Goal: Task Accomplishment & Management: Manage account settings

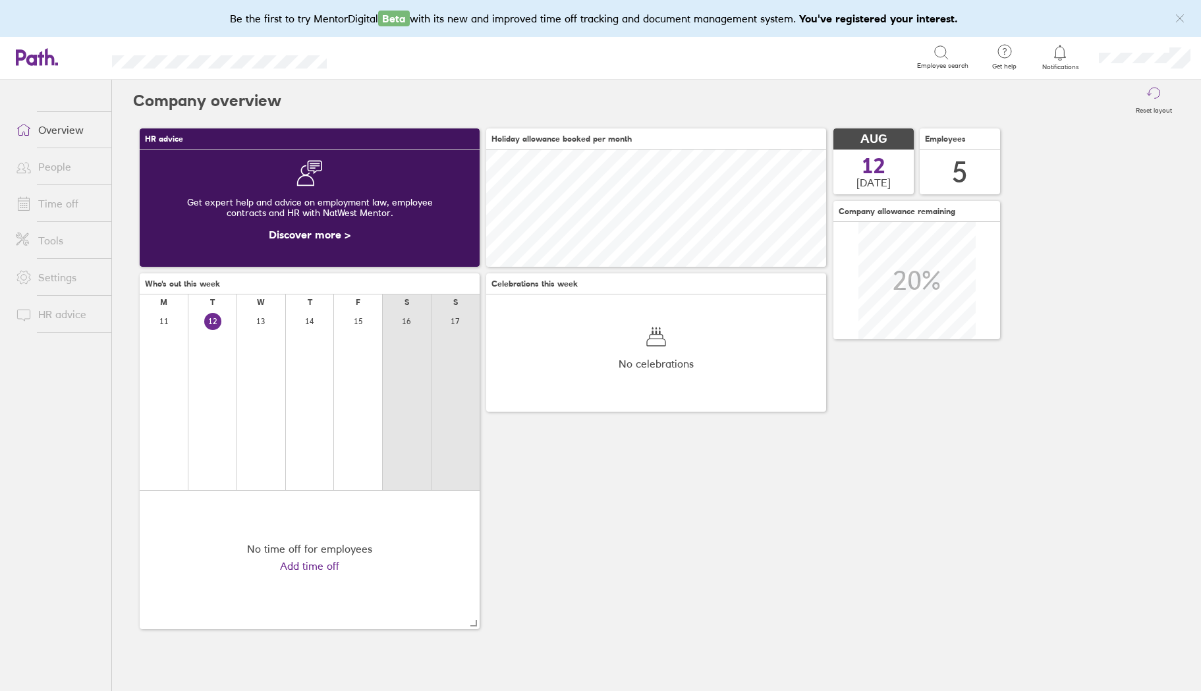
scroll to position [117, 340]
click at [63, 206] on link "Time off" at bounding box center [58, 203] width 106 height 26
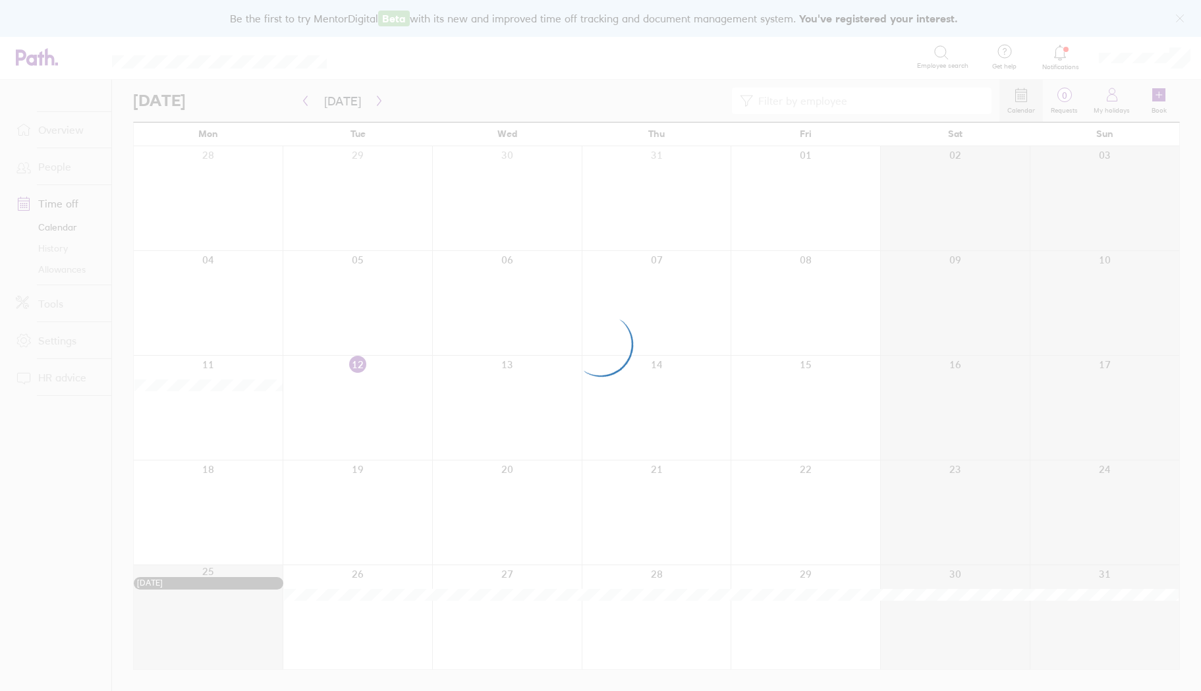
click at [47, 164] on div at bounding box center [600, 345] width 1201 height 691
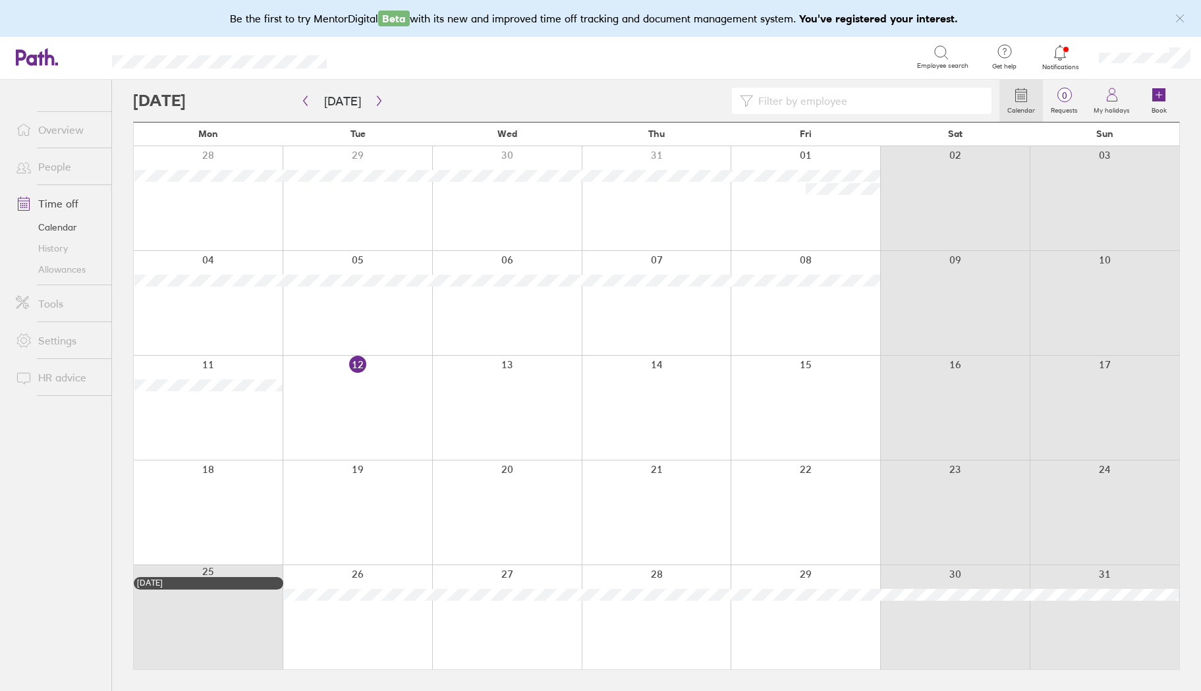
click at [70, 170] on link "People" at bounding box center [58, 166] width 106 height 26
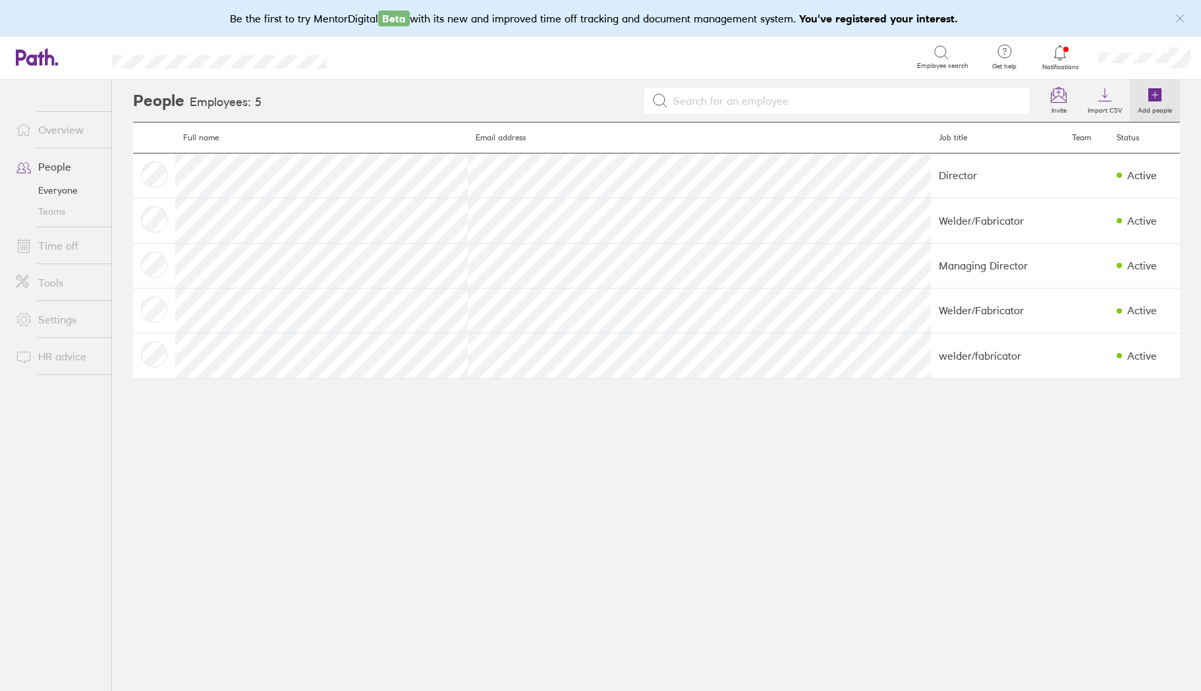
click at [1150, 99] on icon at bounding box center [1154, 94] width 13 height 13
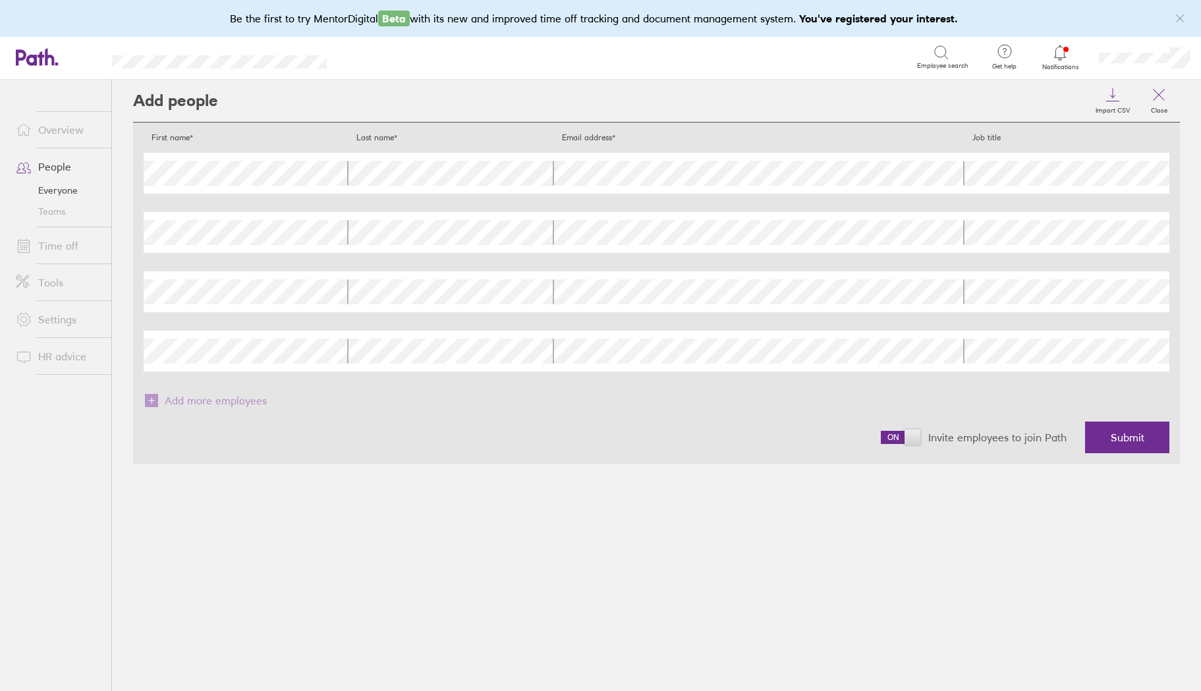
click at [691, 185] on div "Email address" at bounding box center [759, 173] width 410 height 41
click at [1128, 436] on span "Submit" at bounding box center [1128, 437] width 34 height 12
click at [1130, 437] on span "Submit" at bounding box center [1128, 437] width 34 height 12
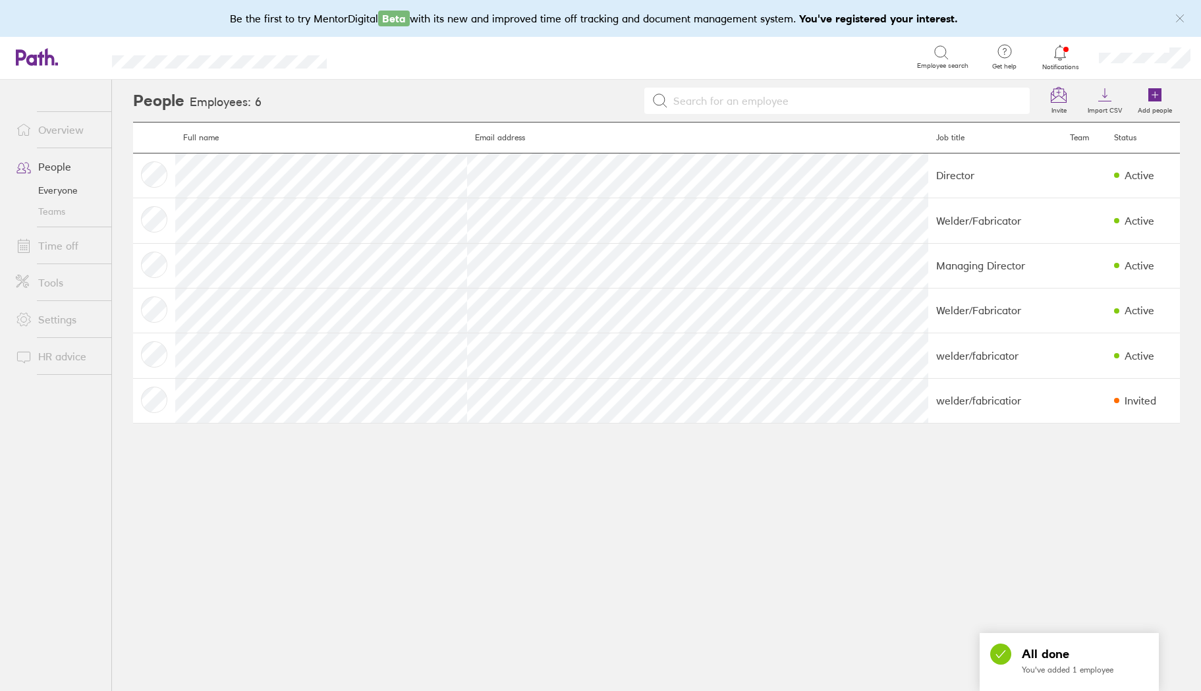
click at [55, 251] on link "Time off" at bounding box center [58, 246] width 106 height 26
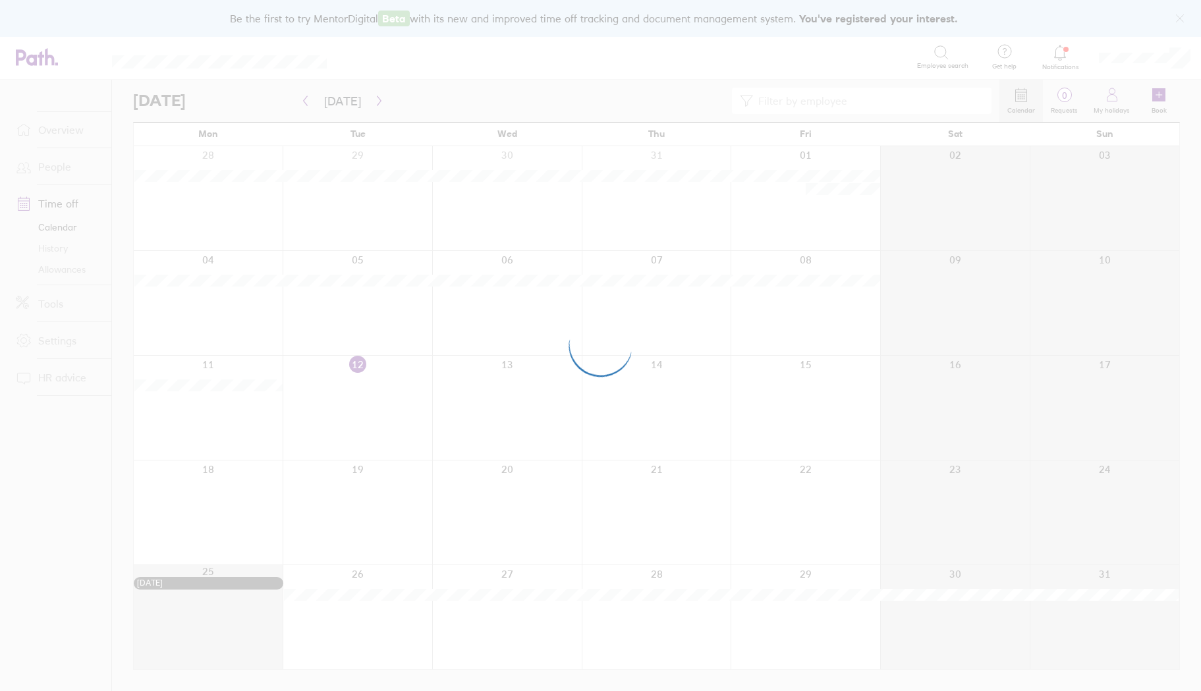
click at [63, 177] on div at bounding box center [600, 345] width 1201 height 691
click at [52, 172] on div at bounding box center [600, 345] width 1201 height 691
click at [55, 168] on div at bounding box center [600, 345] width 1201 height 691
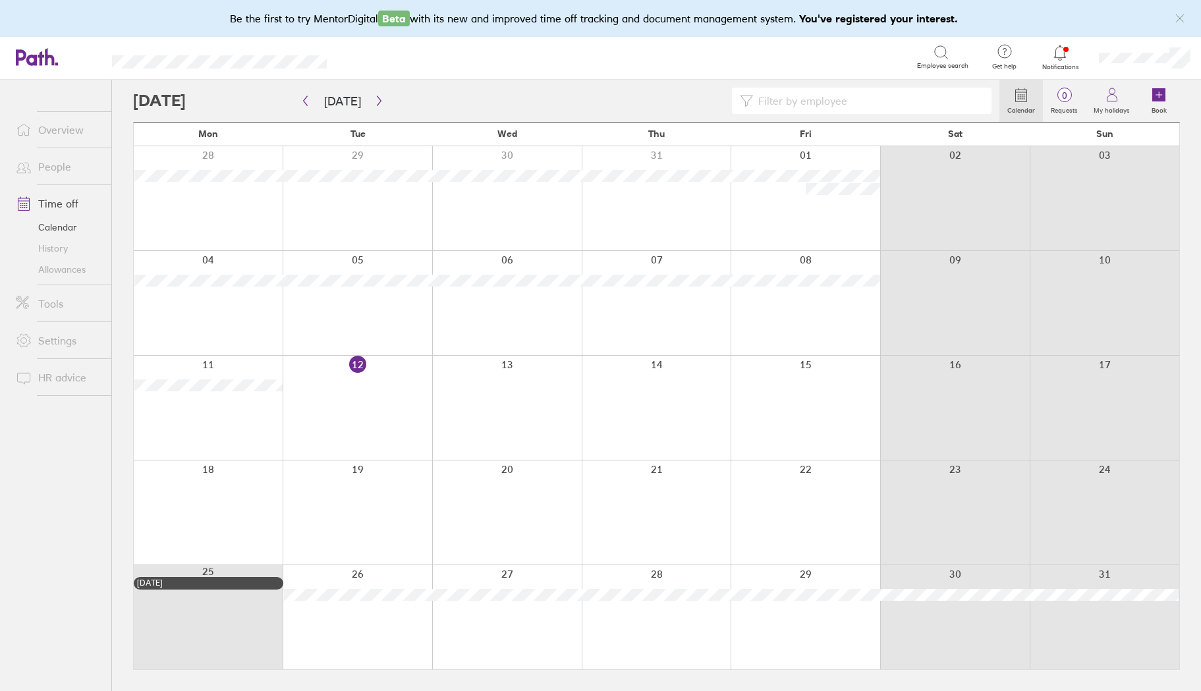
click at [62, 168] on link "People" at bounding box center [58, 166] width 106 height 26
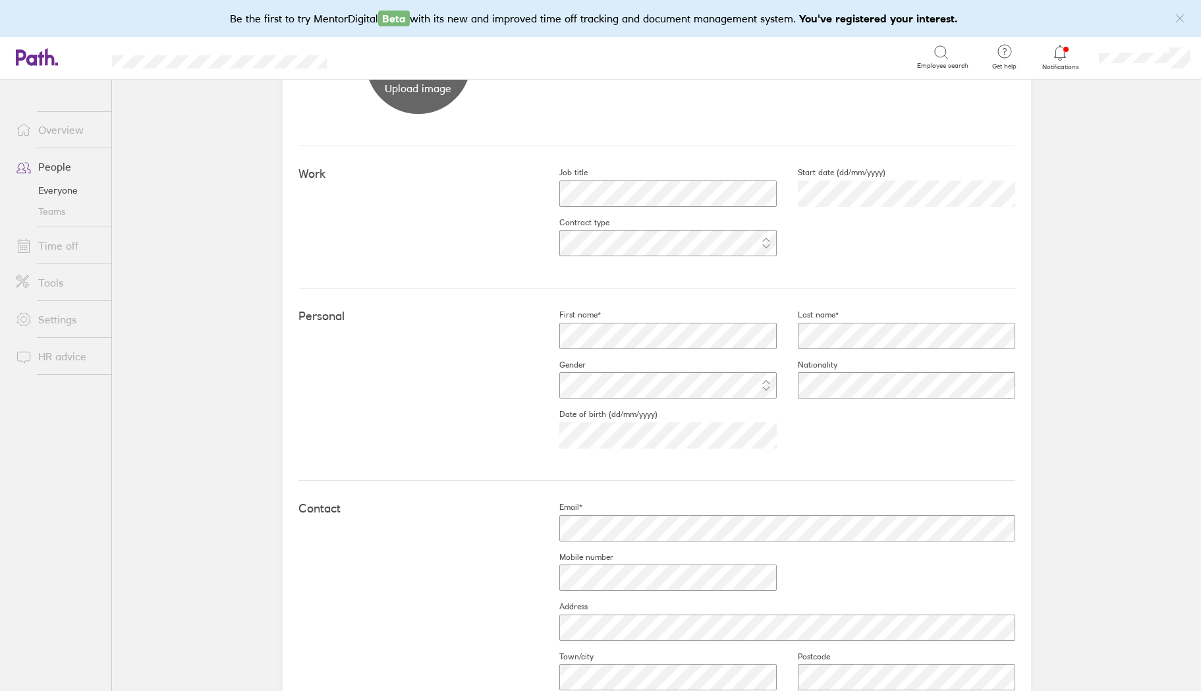
scroll to position [188, 0]
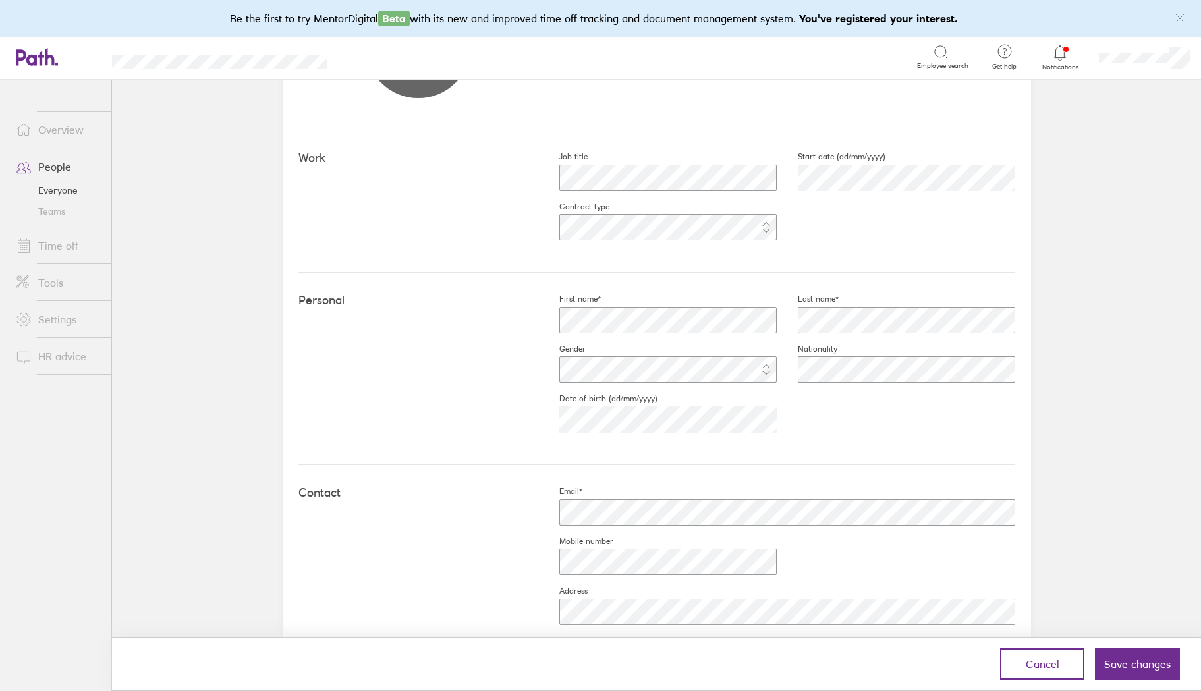
click at [785, 265] on div "Work Job title Start date (dd/mm/yyyy) [DATE] Contract type" at bounding box center [656, 201] width 717 height 142
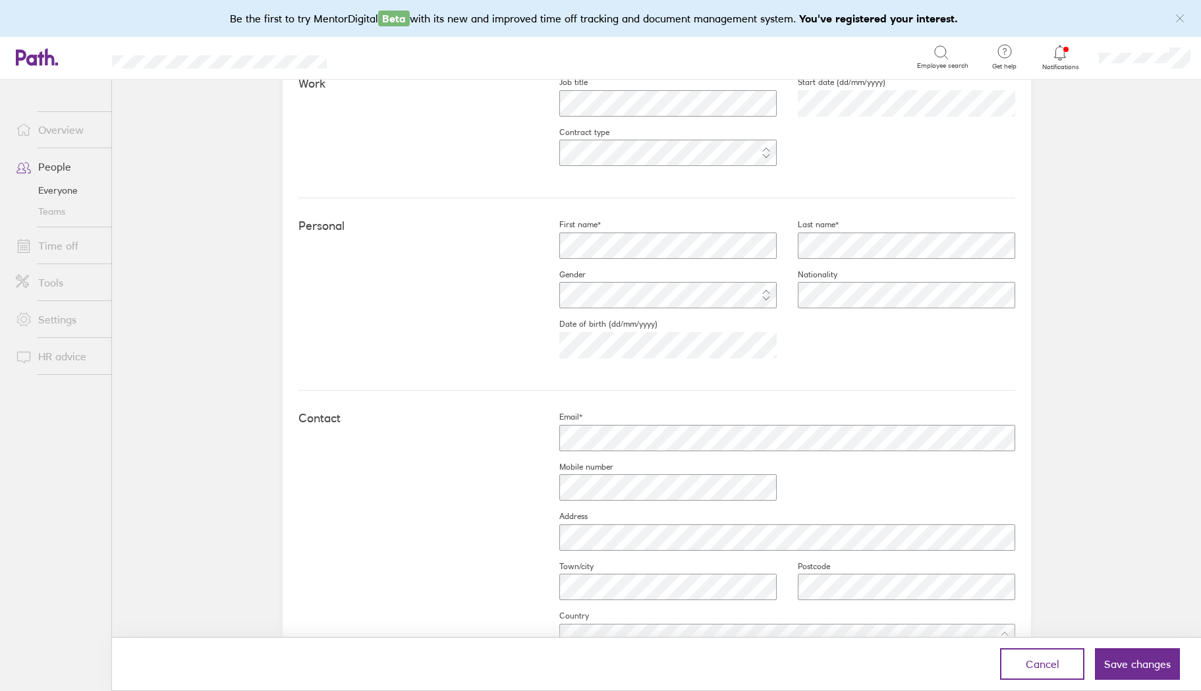
scroll to position [271, 0]
click at [711, 372] on div "Personal First name* Last name* Gender Nationality Date of birth (dd/mm/yyyy) […" at bounding box center [656, 286] width 717 height 192
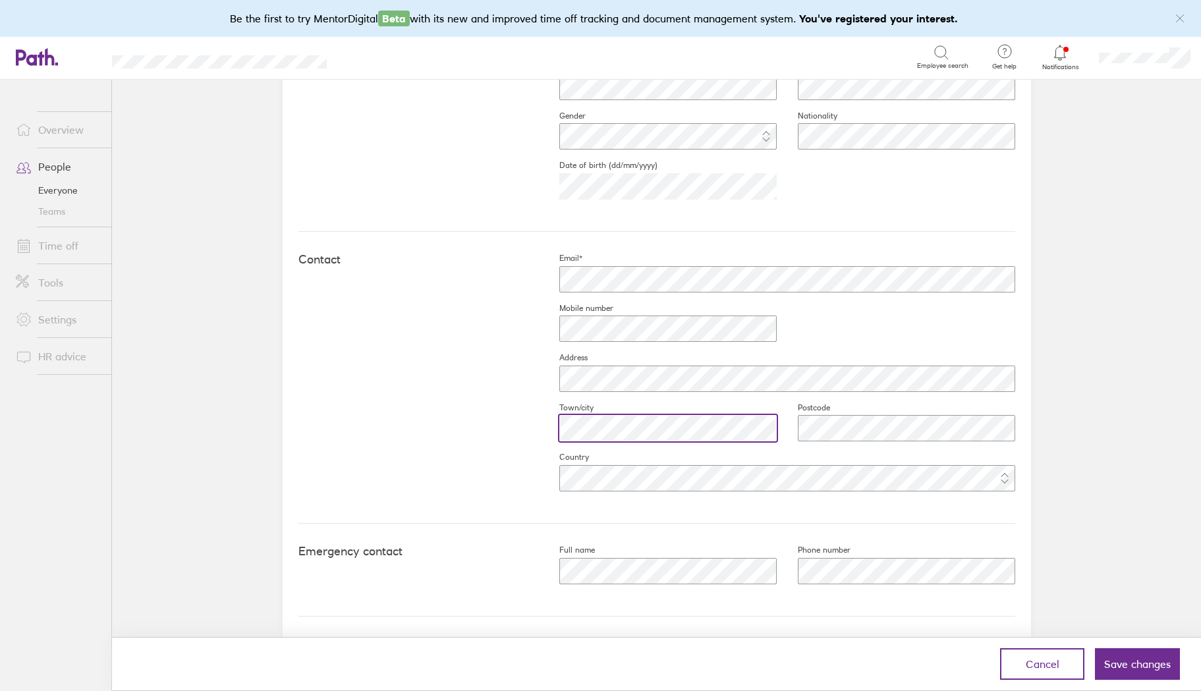
scroll to position [0, 0]
click at [481, 490] on div "Contact Email* Mobile number Address Town/city Postcode Country" at bounding box center [656, 378] width 717 height 292
click at [873, 194] on div "First name* Last name* Gender Nationality Date of birth (dd/mm/yyyy) [DEMOGRAPH…" at bounding box center [776, 136] width 477 height 150
click at [1134, 665] on span "Save changes" at bounding box center [1137, 664] width 67 height 12
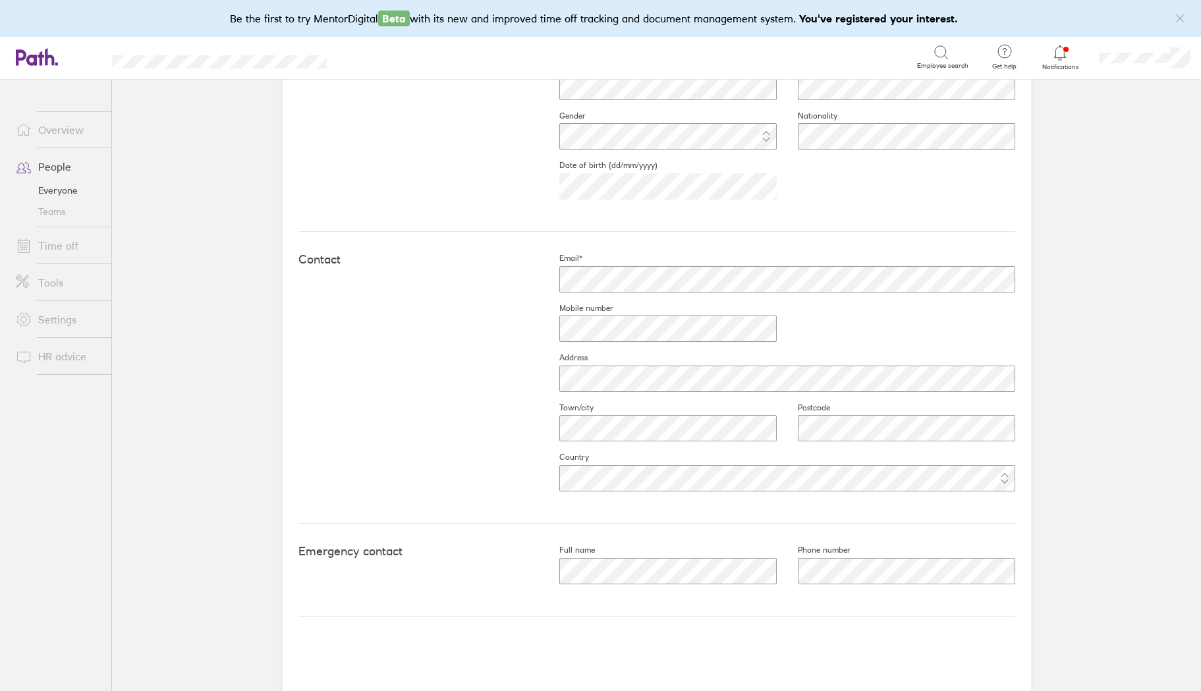
click at [65, 244] on link "Time off" at bounding box center [58, 246] width 106 height 26
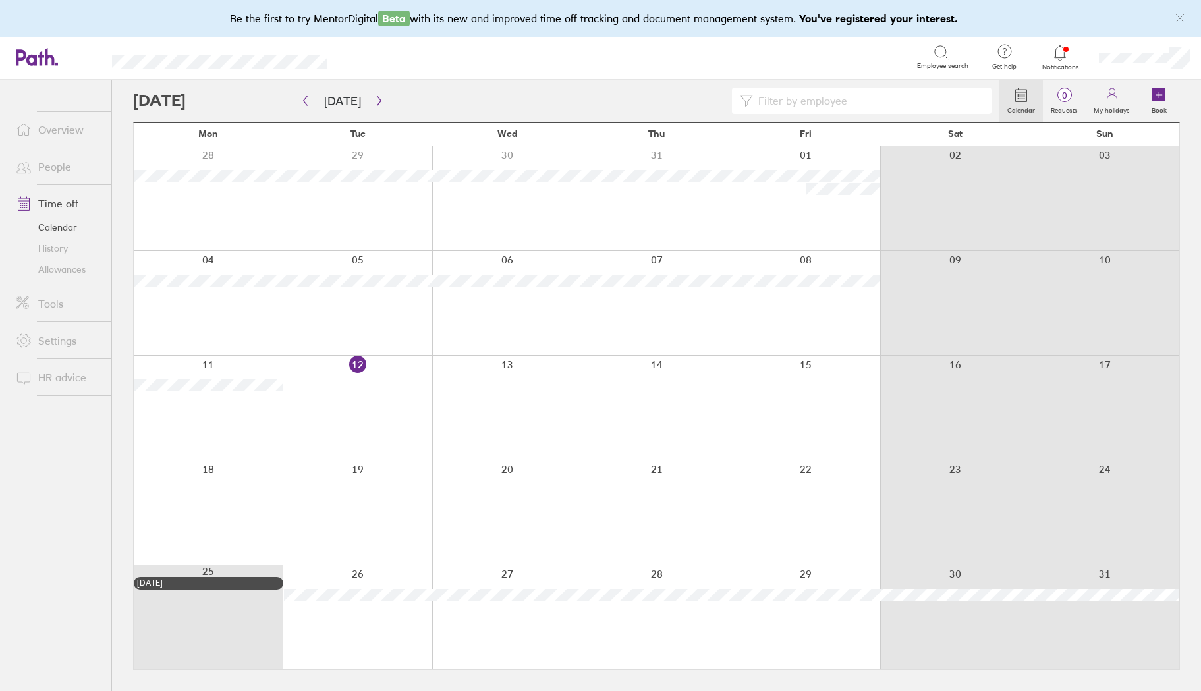
click at [68, 277] on link "Allowances" at bounding box center [58, 269] width 106 height 21
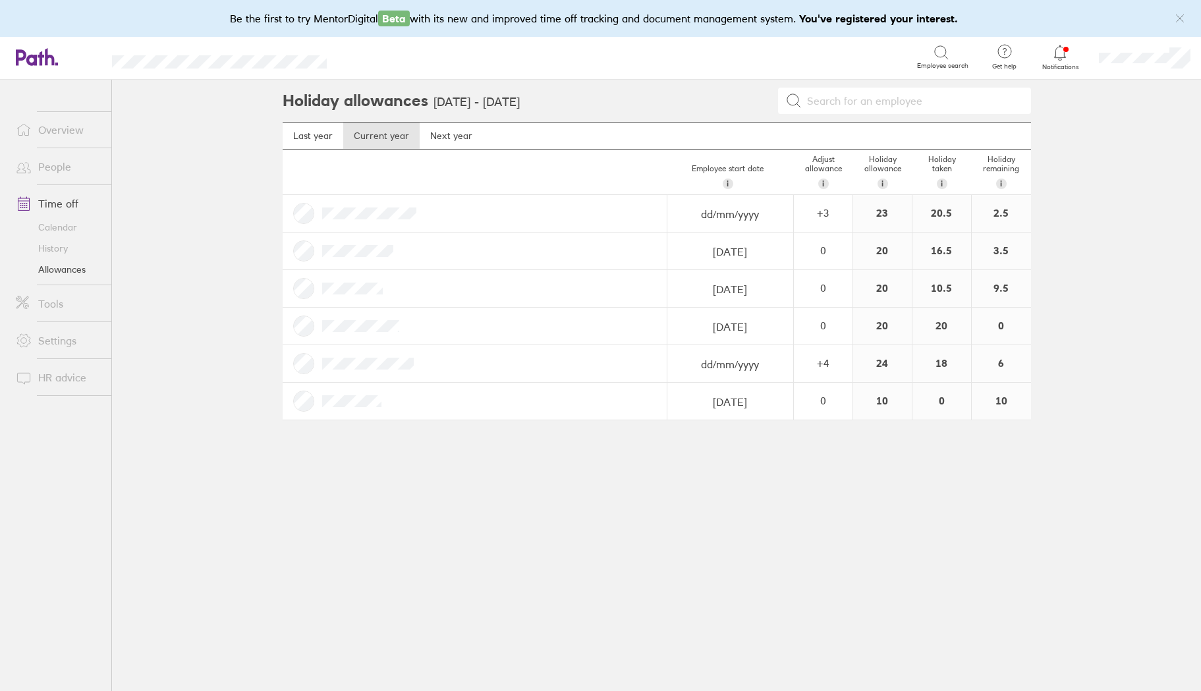
click at [985, 407] on div "10" at bounding box center [1001, 401] width 59 height 37
click at [1006, 400] on div "10" at bounding box center [1001, 401] width 59 height 37
click at [828, 219] on div "0" at bounding box center [822, 213] width 57 height 12
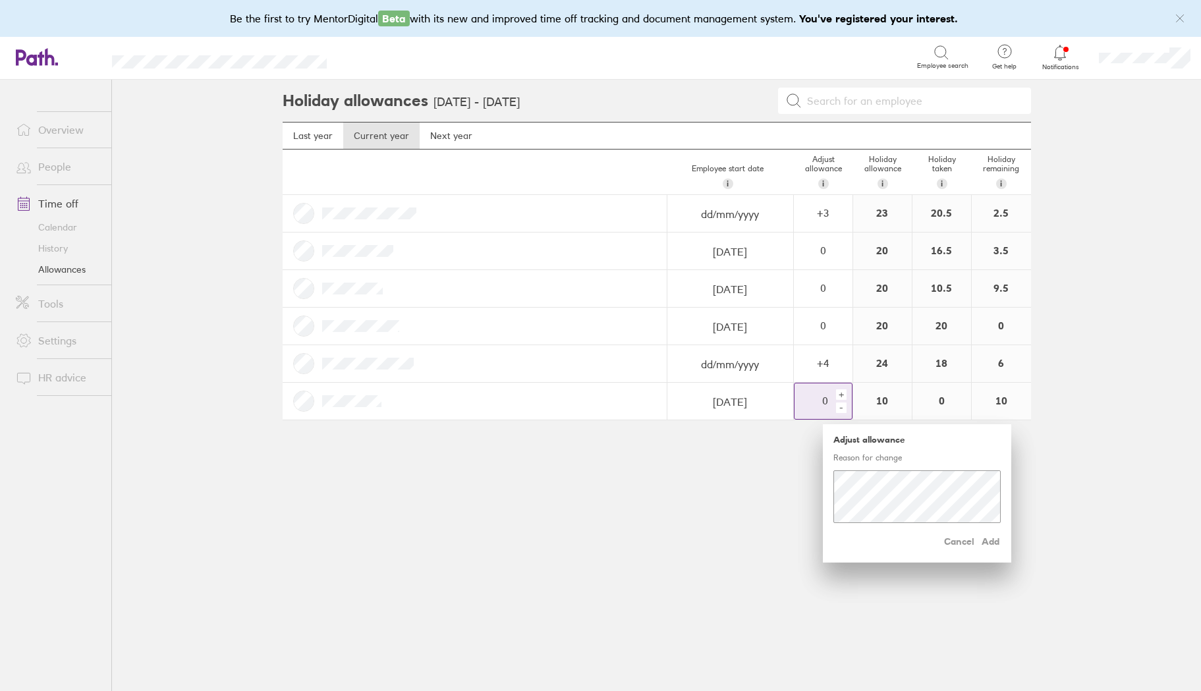
click at [842, 405] on div "-" at bounding box center [841, 407] width 11 height 11
click at [837, 407] on div "-" at bounding box center [841, 407] width 11 height 11
click at [996, 539] on span "Add" at bounding box center [989, 541] width 21 height 21
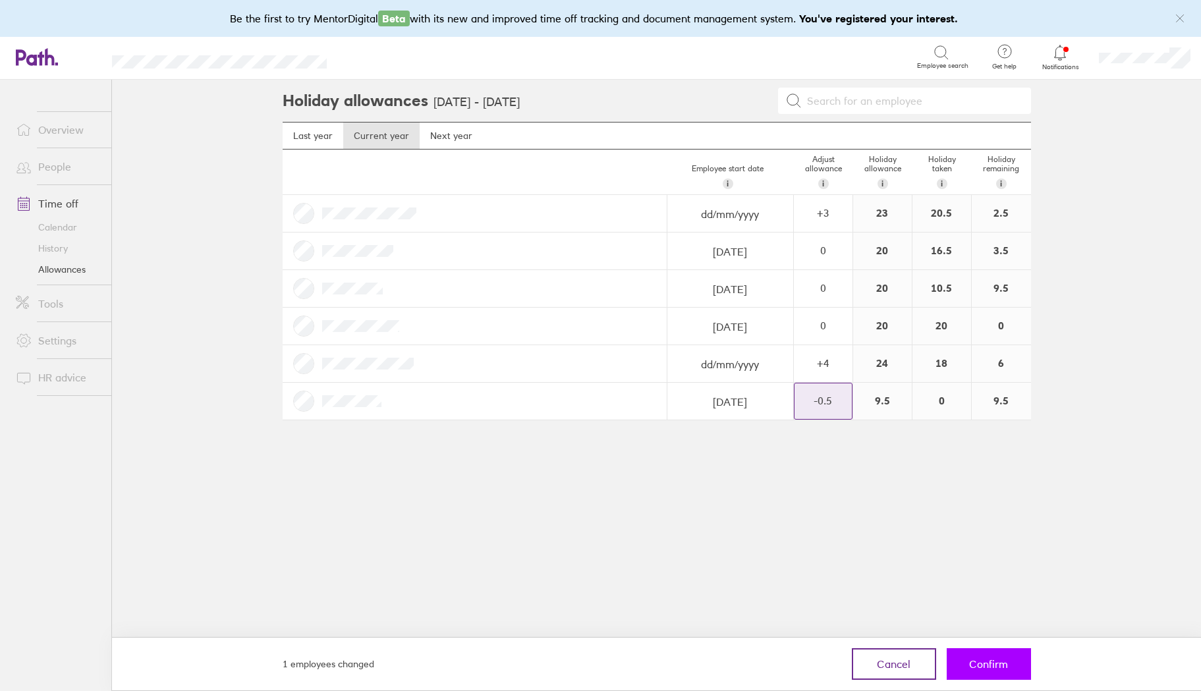
click at [1001, 658] on span "Confirm" at bounding box center [988, 664] width 39 height 12
click at [989, 667] on span "Confirm" at bounding box center [988, 664] width 39 height 12
click at [809, 509] on div "Holiday allowances [DATE] - [DATE] Last year Current year Next year Employee st…" at bounding box center [656, 385] width 790 height 611
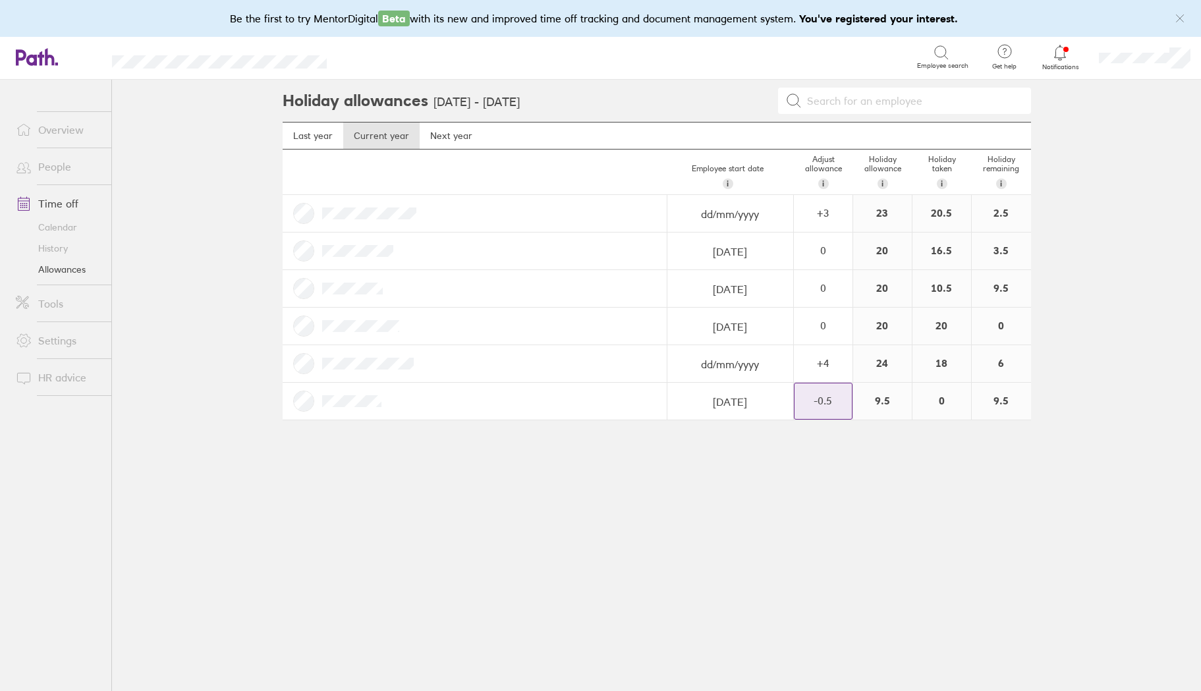
click at [65, 225] on link "Calendar" at bounding box center [58, 227] width 106 height 21
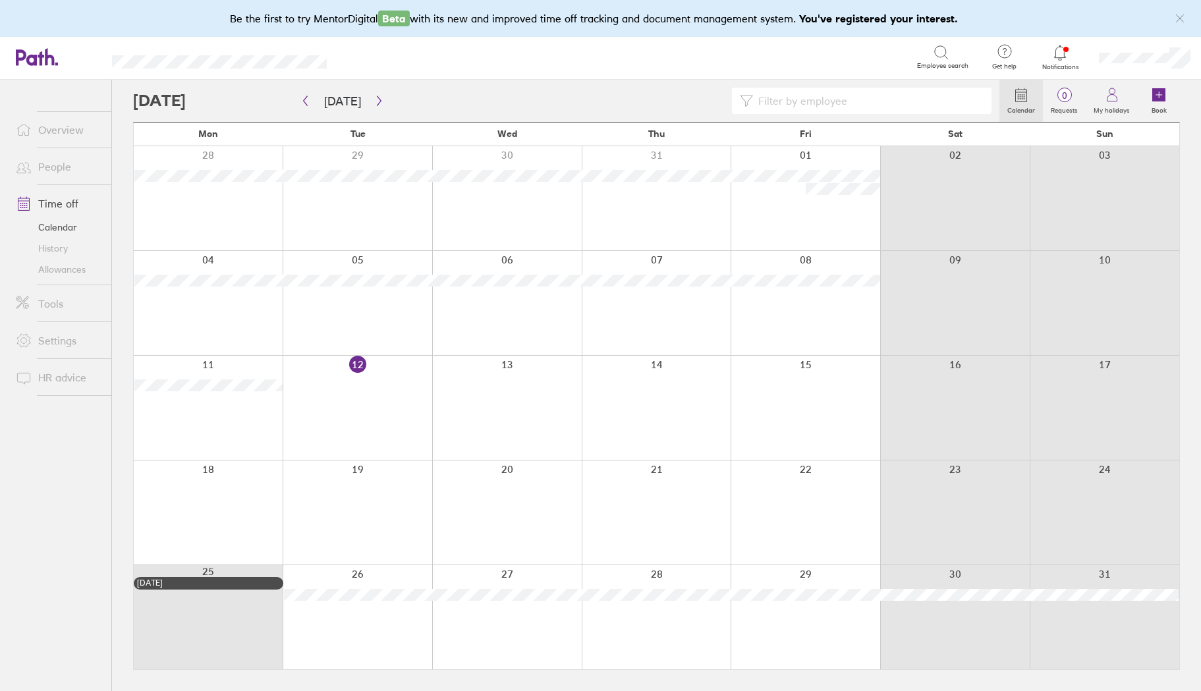
click at [377, 101] on icon "button" at bounding box center [379, 101] width 10 height 11
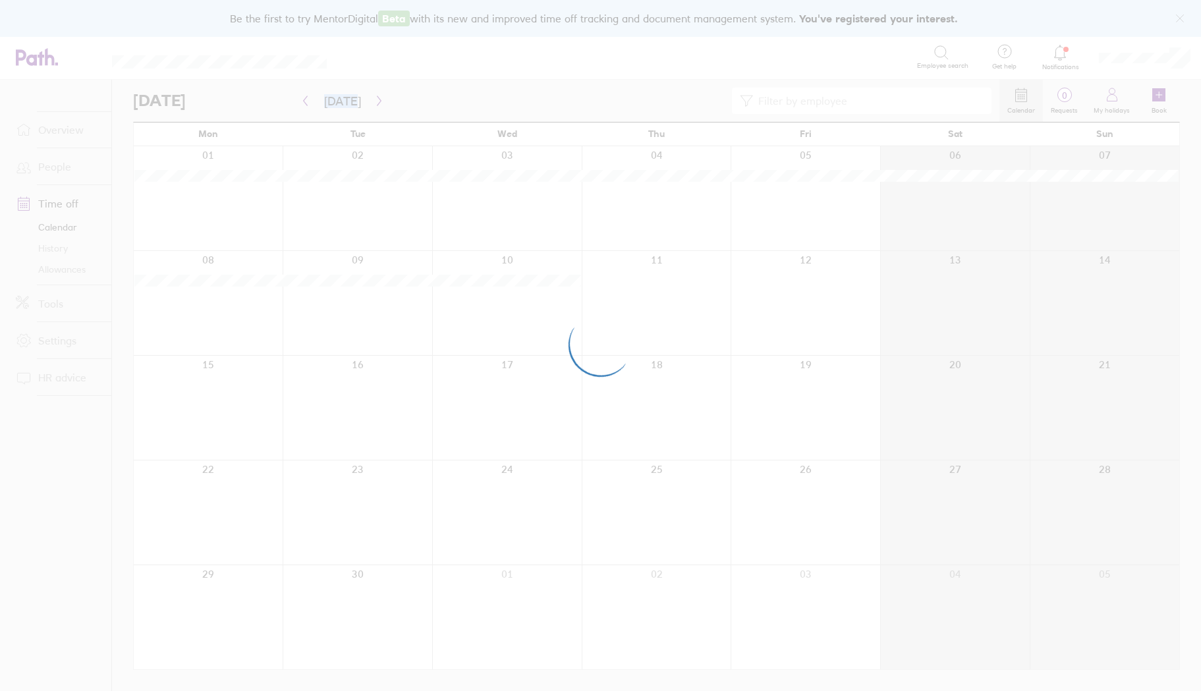
click at [377, 101] on div at bounding box center [600, 345] width 1201 height 691
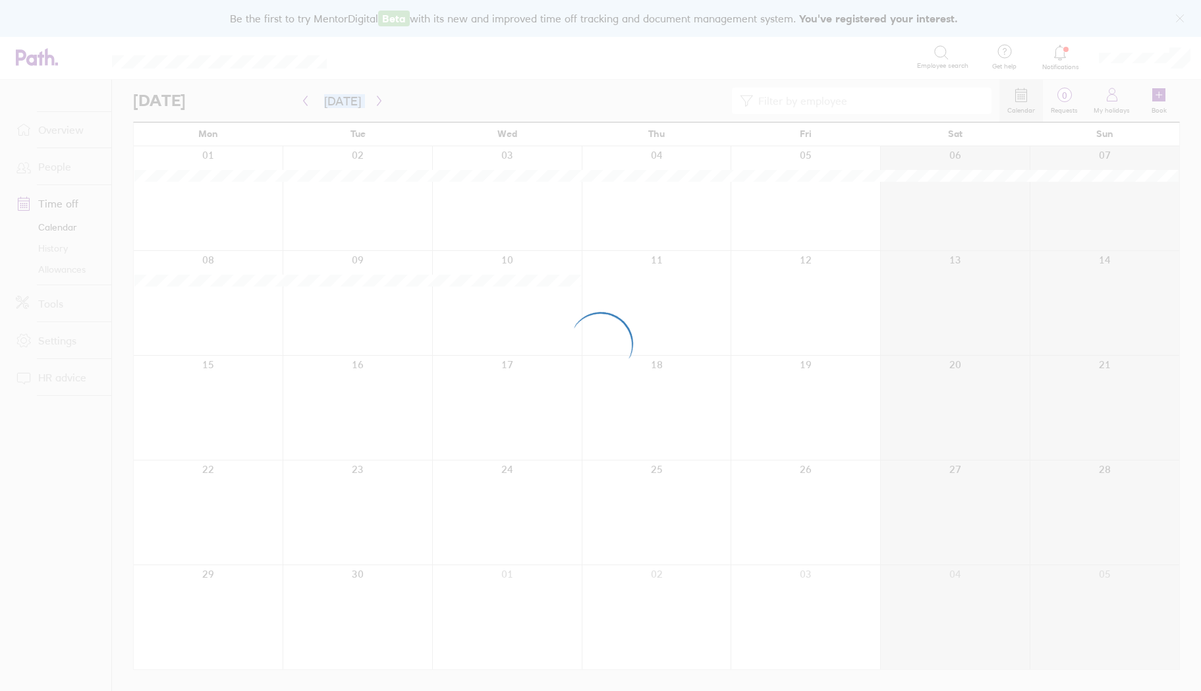
click at [377, 101] on div at bounding box center [600, 345] width 1201 height 691
click at [376, 101] on div at bounding box center [600, 345] width 1201 height 691
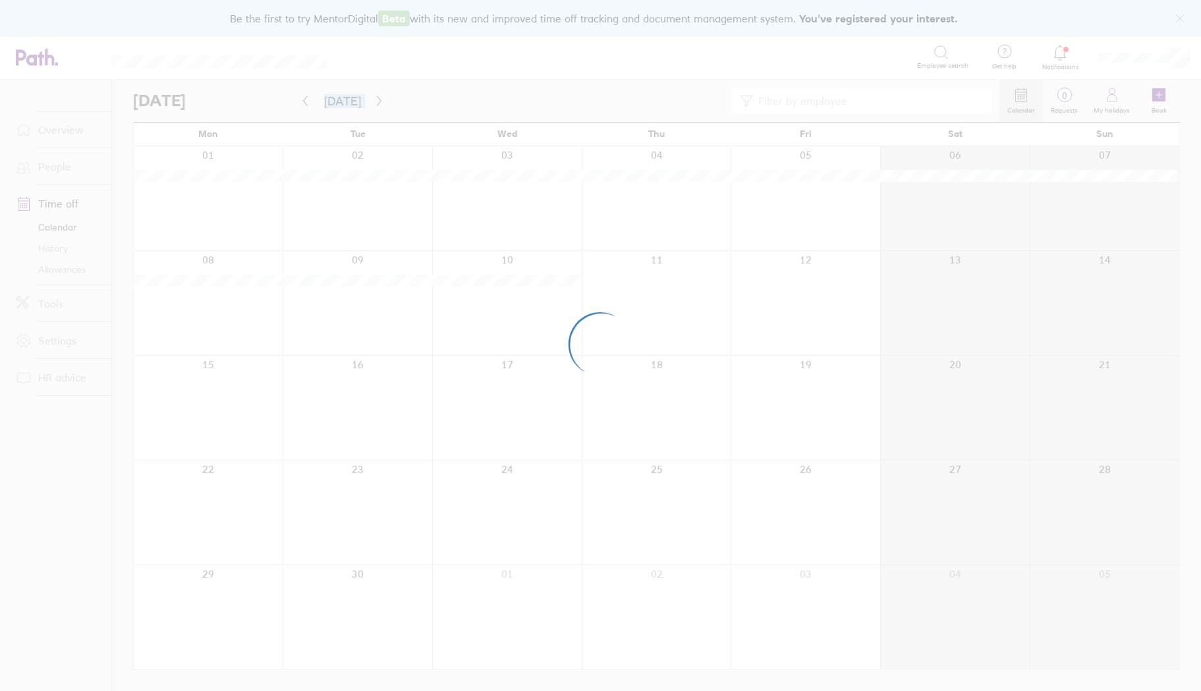
click at [376, 101] on div at bounding box center [600, 345] width 1201 height 691
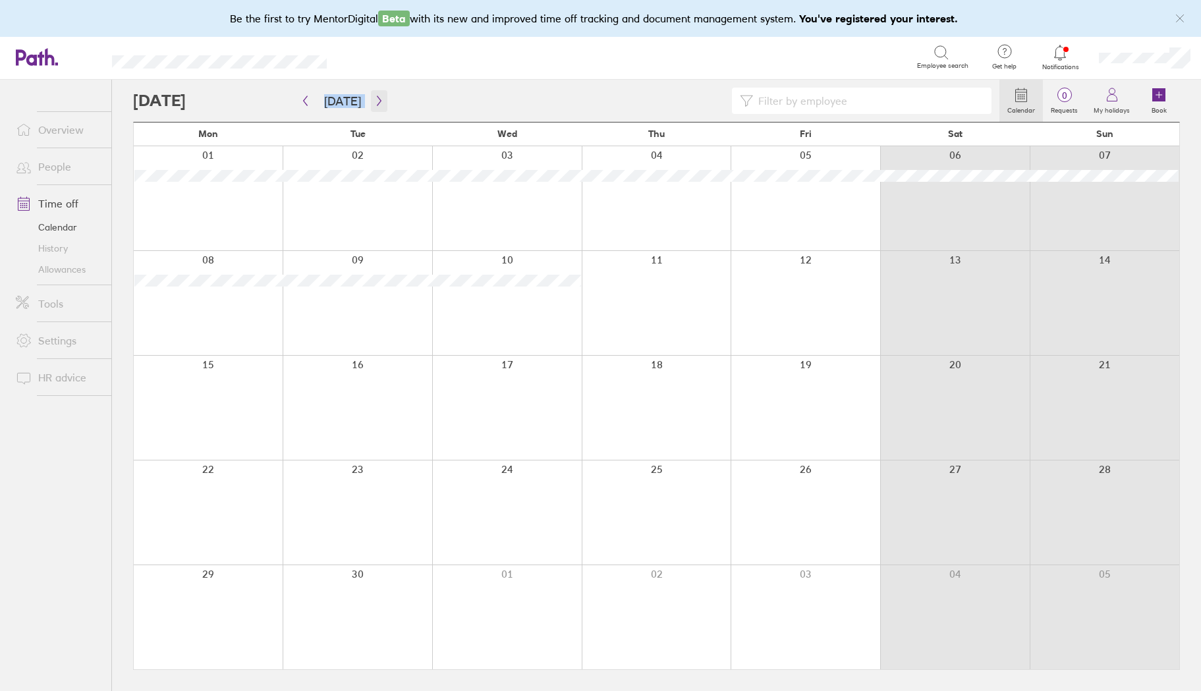
click at [375, 101] on icon "button" at bounding box center [379, 101] width 10 height 11
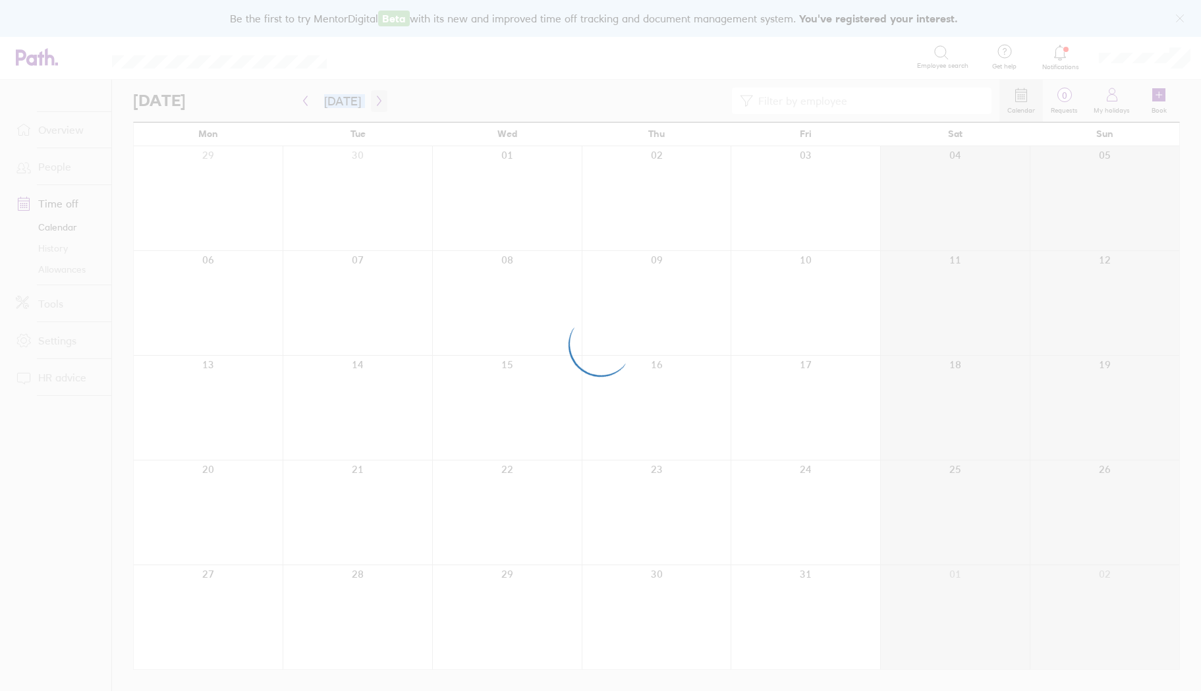
click at [375, 101] on div at bounding box center [600, 345] width 1201 height 691
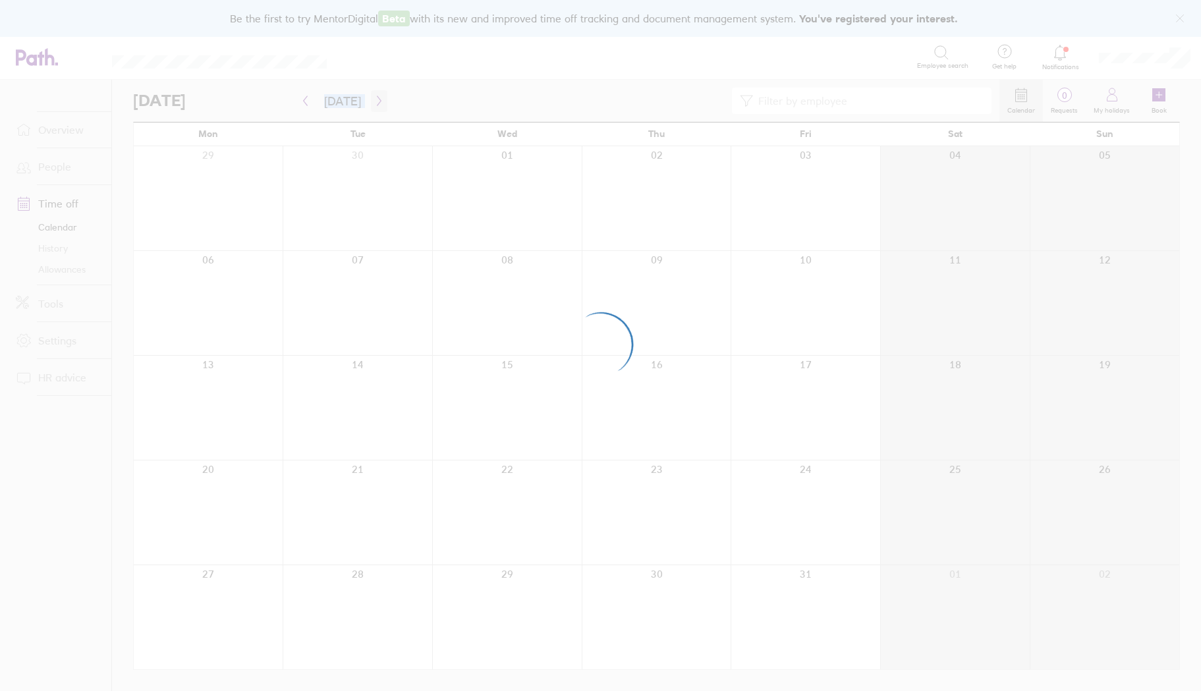
click at [375, 101] on div at bounding box center [600, 345] width 1201 height 691
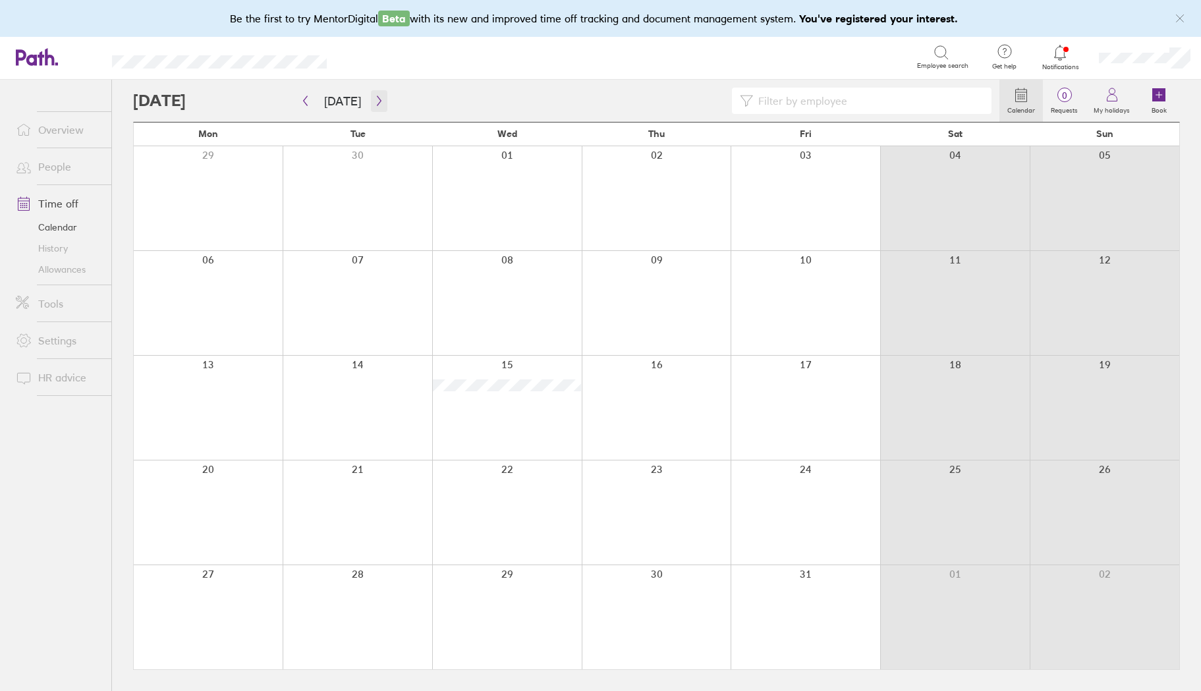
click at [375, 101] on icon "button" at bounding box center [379, 101] width 10 height 11
click at [377, 102] on icon "button" at bounding box center [379, 101] width 4 height 10
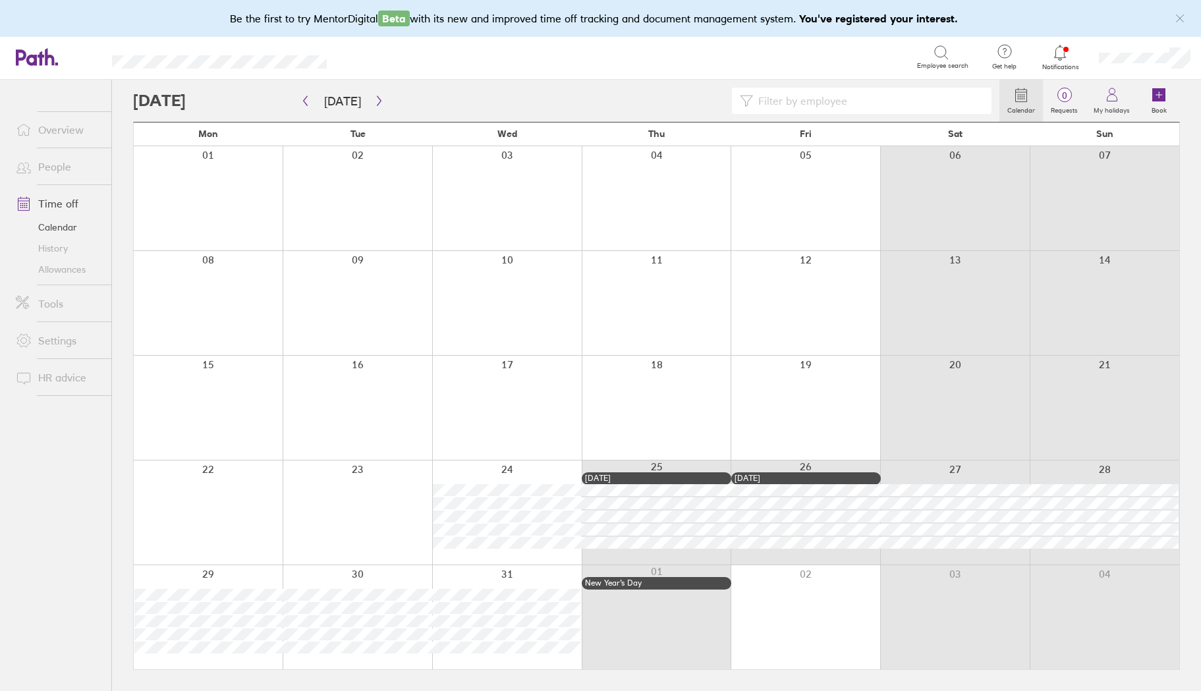
click at [545, 469] on div at bounding box center [507, 512] width 150 height 104
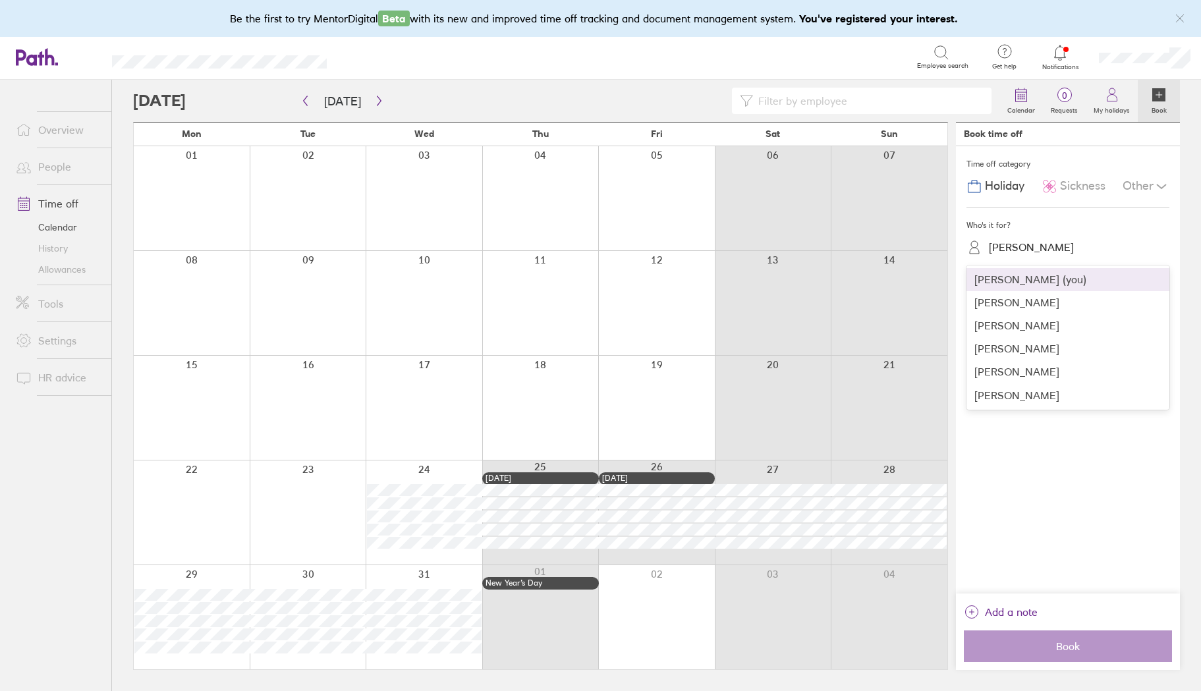
click at [1012, 242] on div "[PERSON_NAME]" at bounding box center [1031, 247] width 85 height 13
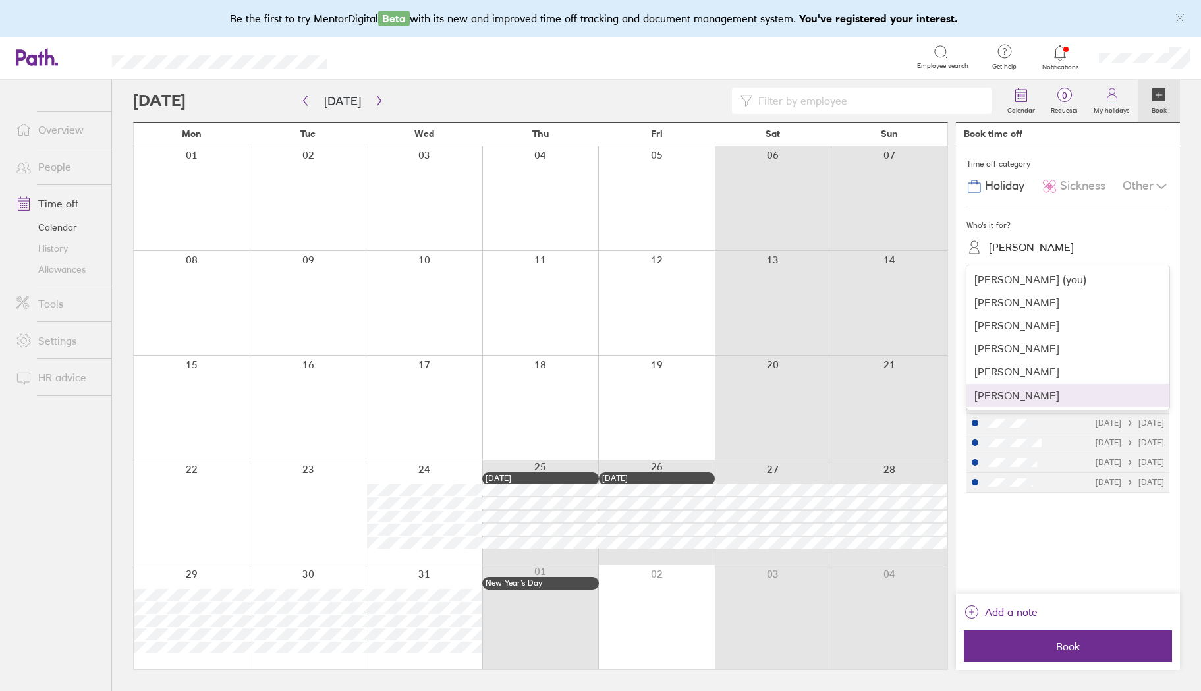
click at [1016, 387] on div "[PERSON_NAME]" at bounding box center [1067, 395] width 203 height 23
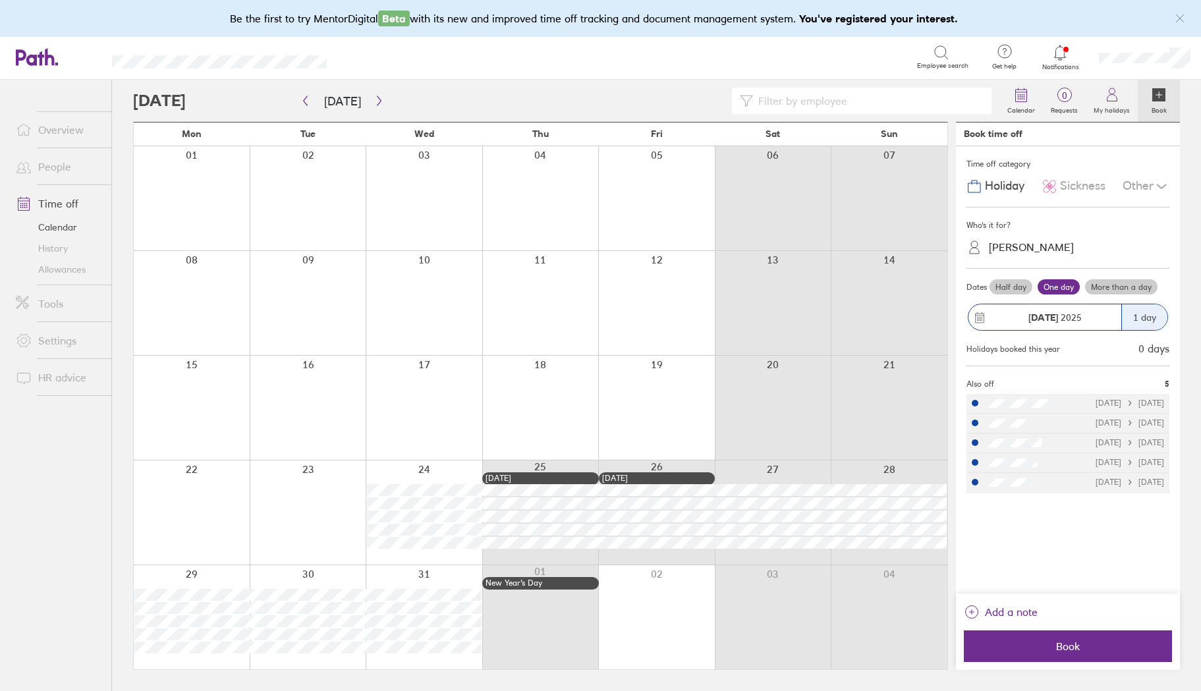
click at [1112, 292] on label "More than a day" at bounding box center [1121, 287] width 72 height 16
click at [0, 0] on input "More than a day" at bounding box center [0, 0] width 0 height 0
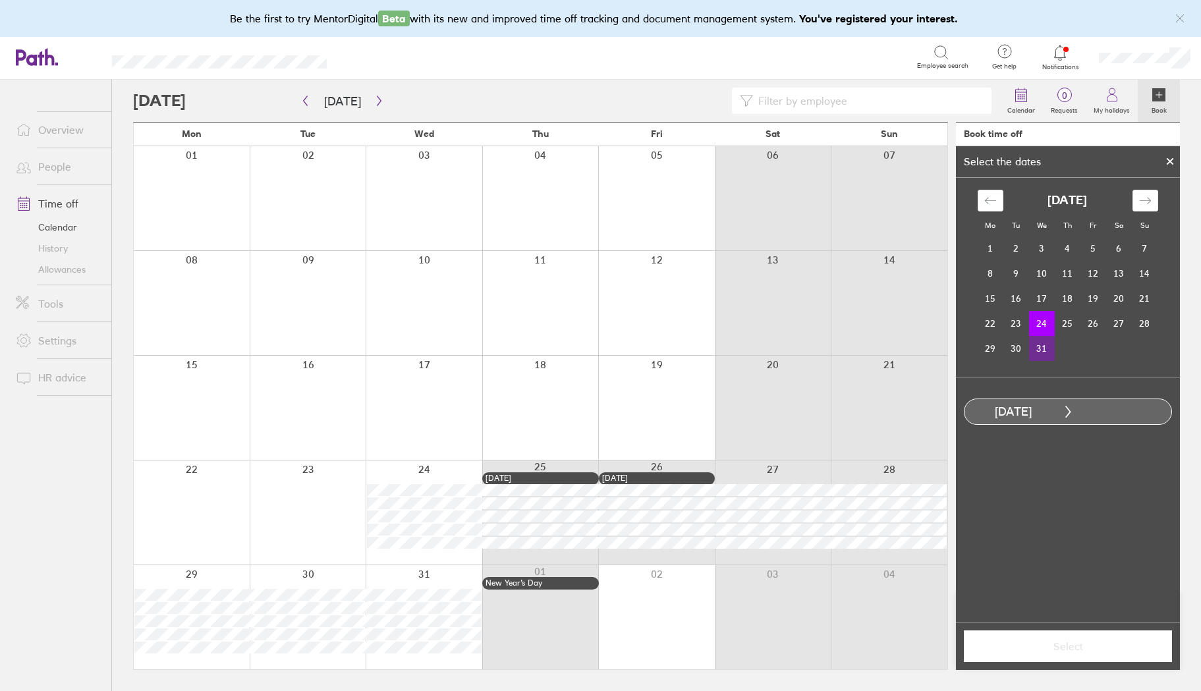
click at [1042, 351] on td "31" at bounding box center [1042, 348] width 26 height 25
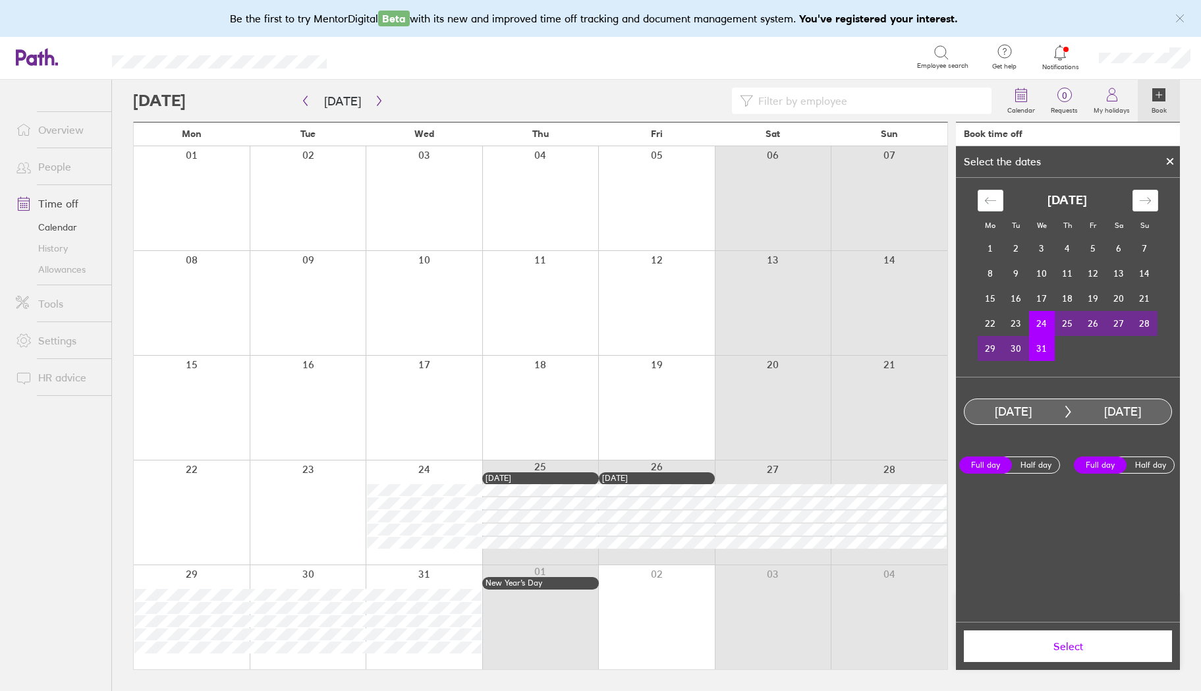
click at [1078, 645] on span "Select" at bounding box center [1068, 646] width 190 height 12
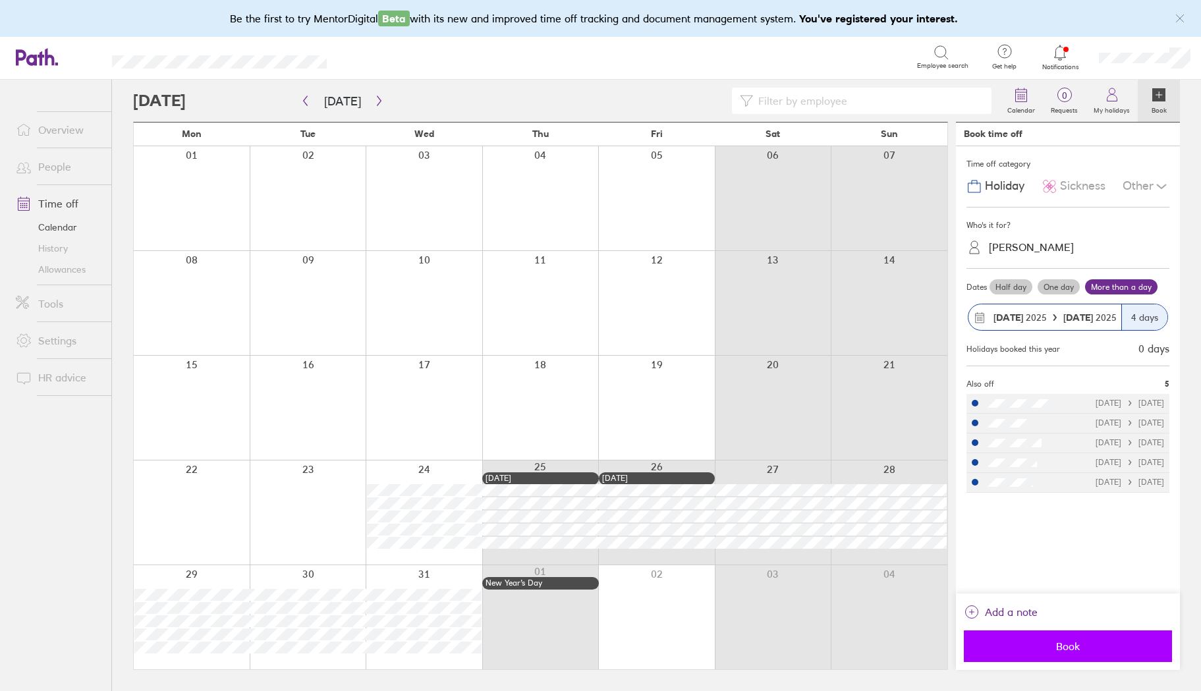
click at [1074, 649] on span "Book" at bounding box center [1068, 646] width 190 height 12
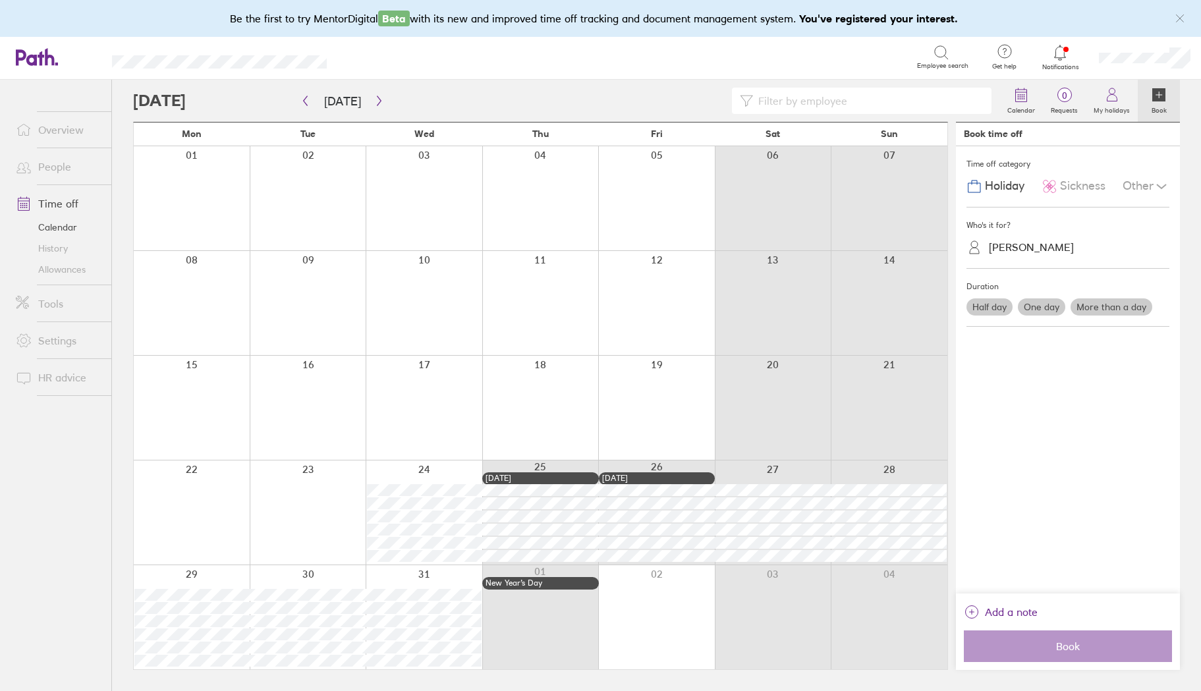
click at [47, 244] on link "History" at bounding box center [58, 248] width 106 height 21
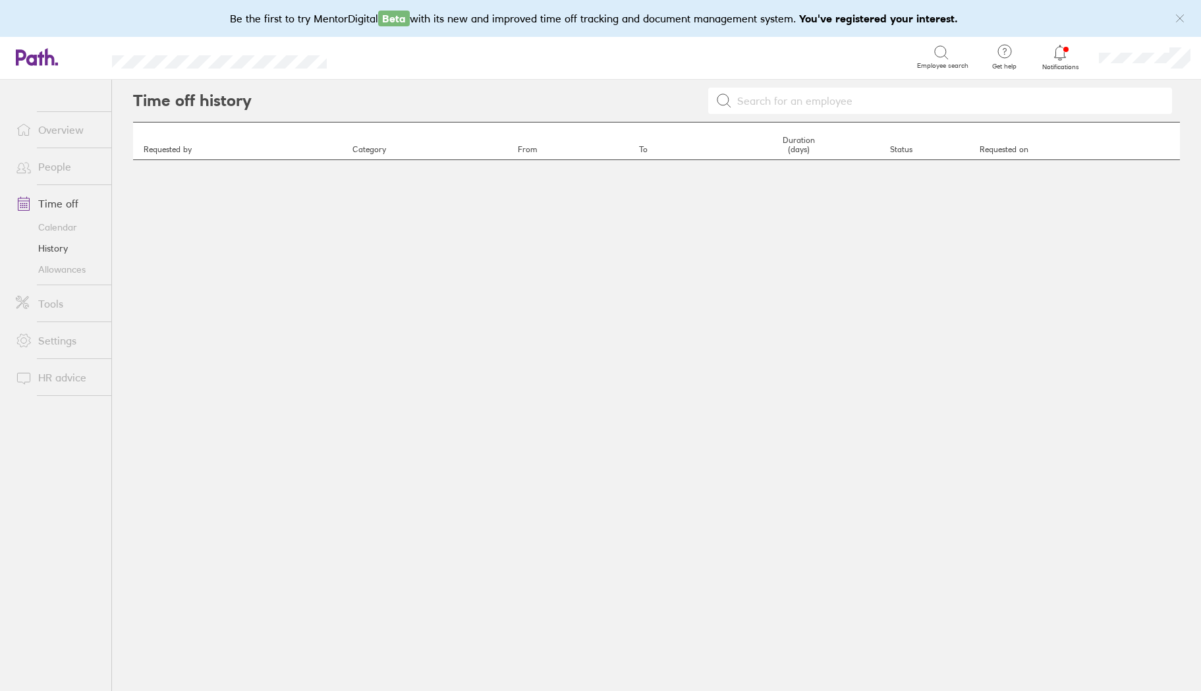
click at [61, 277] on link "Allowances" at bounding box center [58, 269] width 106 height 21
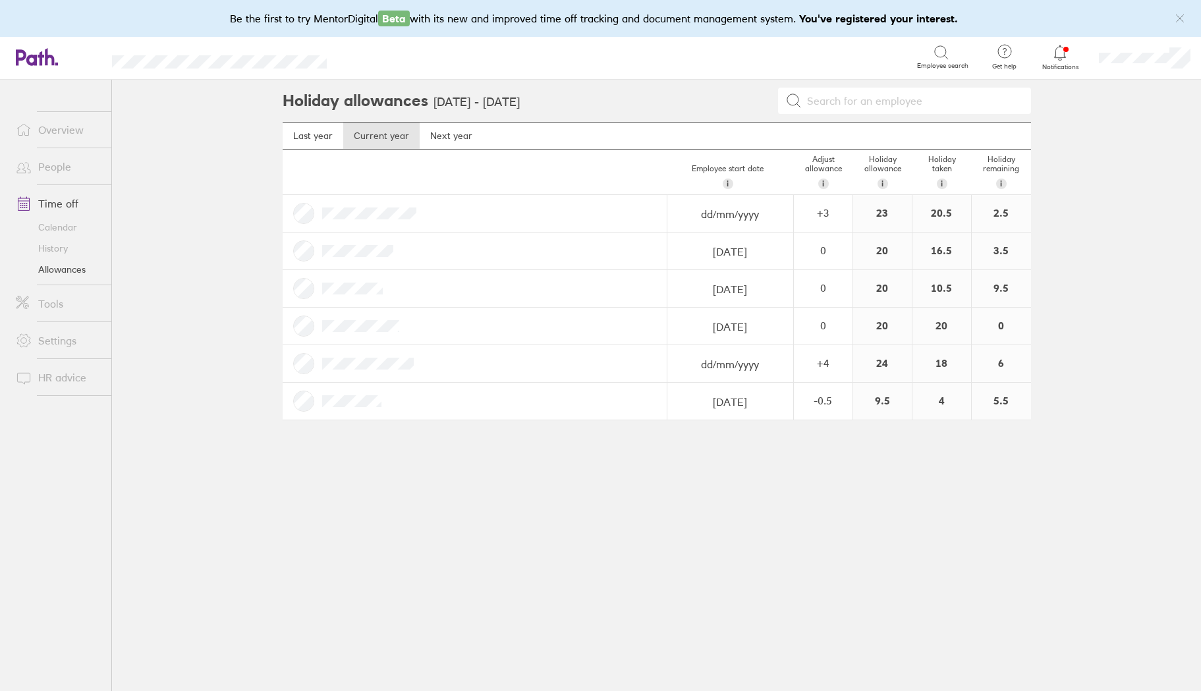
click at [739, 478] on div "Holiday allowances [DATE] - [DATE] Last year Current year Next year Employee st…" at bounding box center [656, 385] width 790 height 611
click at [63, 135] on link "Overview" at bounding box center [58, 130] width 106 height 26
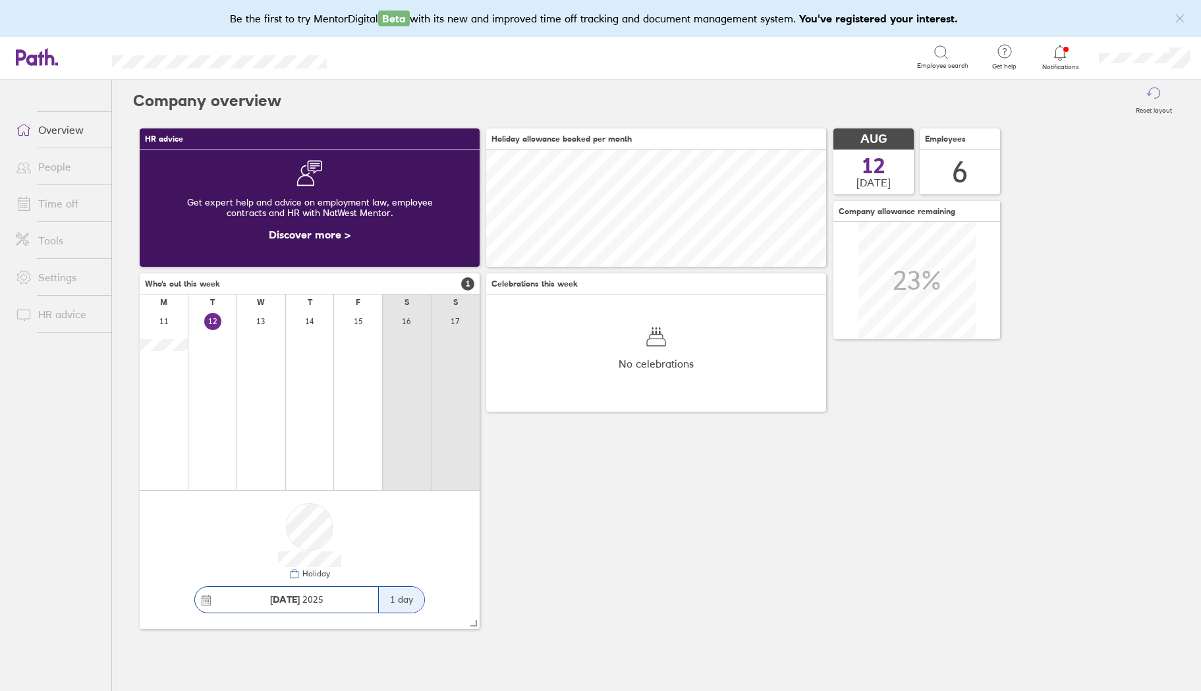
scroll to position [117, 340]
click at [55, 204] on link "Time off" at bounding box center [58, 203] width 106 height 26
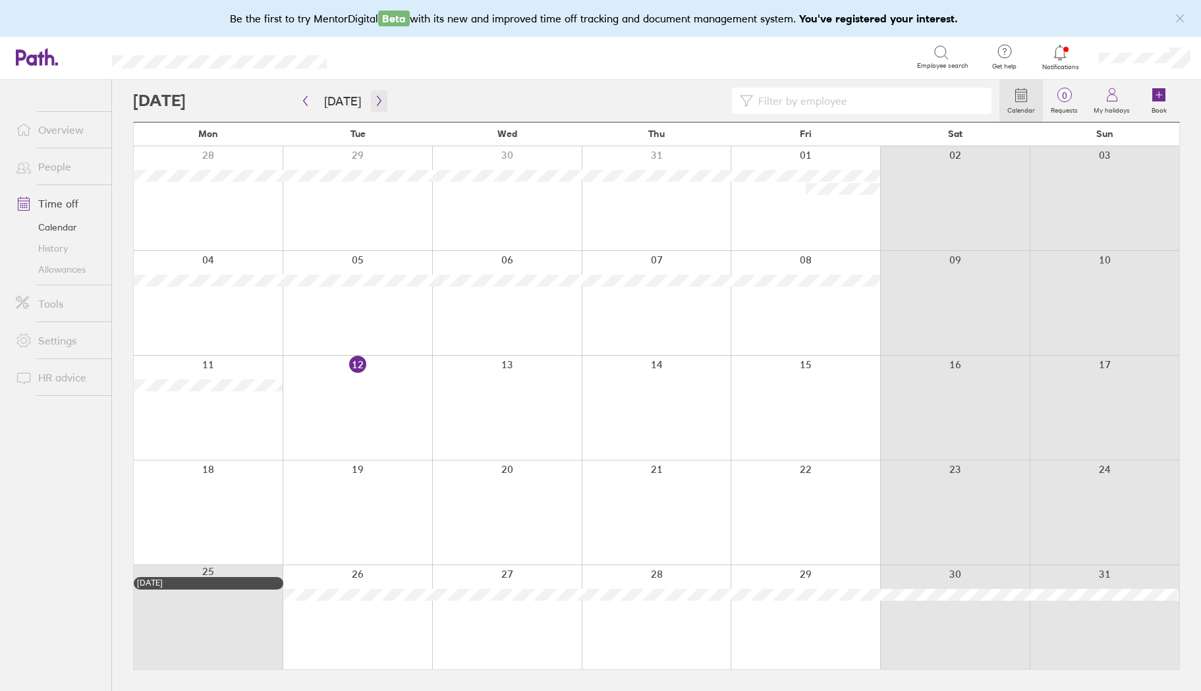
click at [374, 100] on icon "button" at bounding box center [379, 101] width 10 height 11
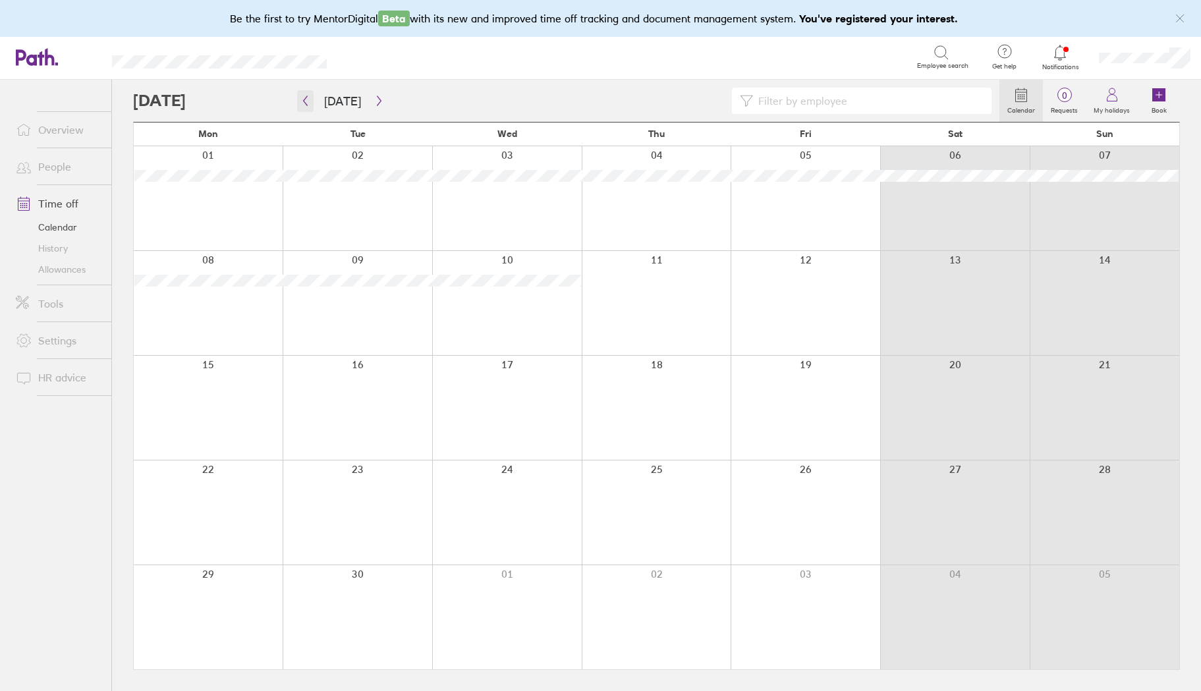
click at [302, 98] on icon "button" at bounding box center [305, 101] width 10 height 11
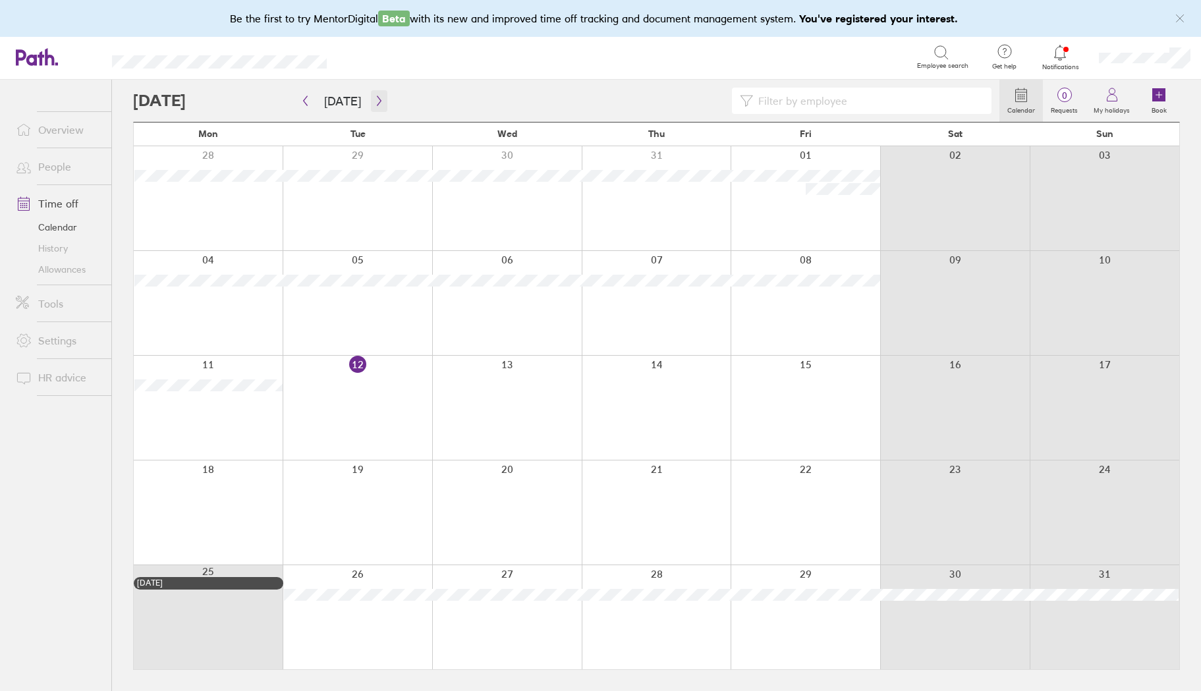
click at [374, 99] on icon "button" at bounding box center [379, 101] width 10 height 11
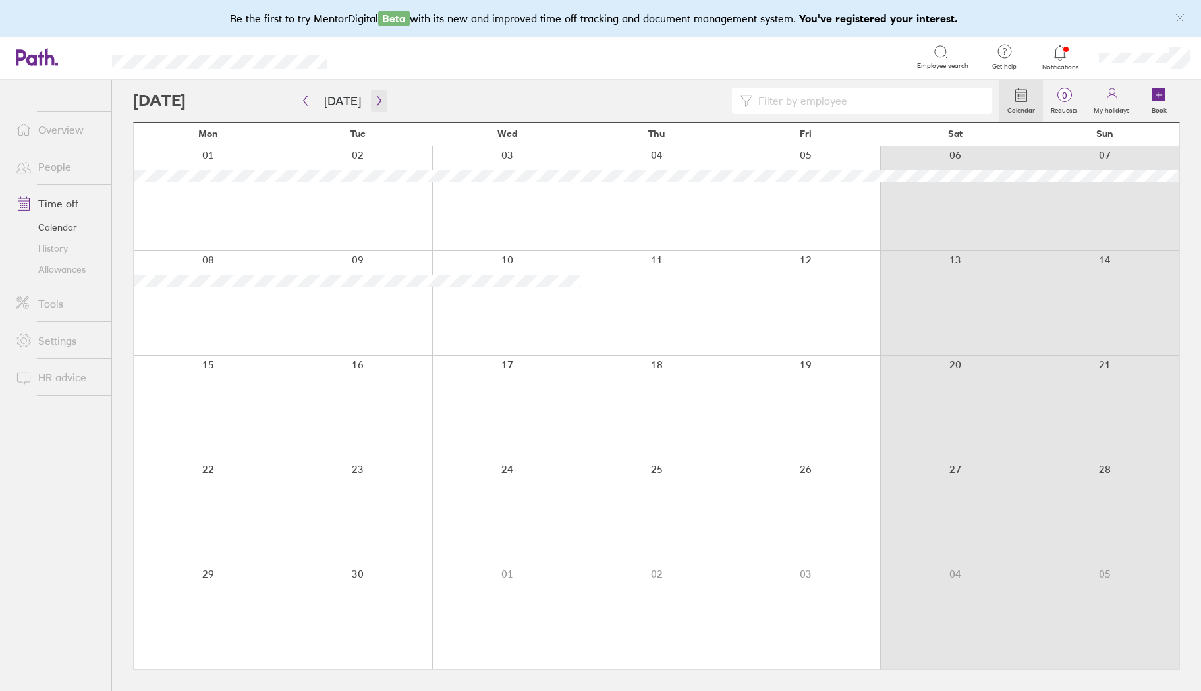
click at [374, 98] on icon "button" at bounding box center [379, 101] width 10 height 11
click at [306, 104] on icon "button" at bounding box center [306, 101] width 4 height 10
click at [380, 101] on button "button" at bounding box center [379, 101] width 16 height 22
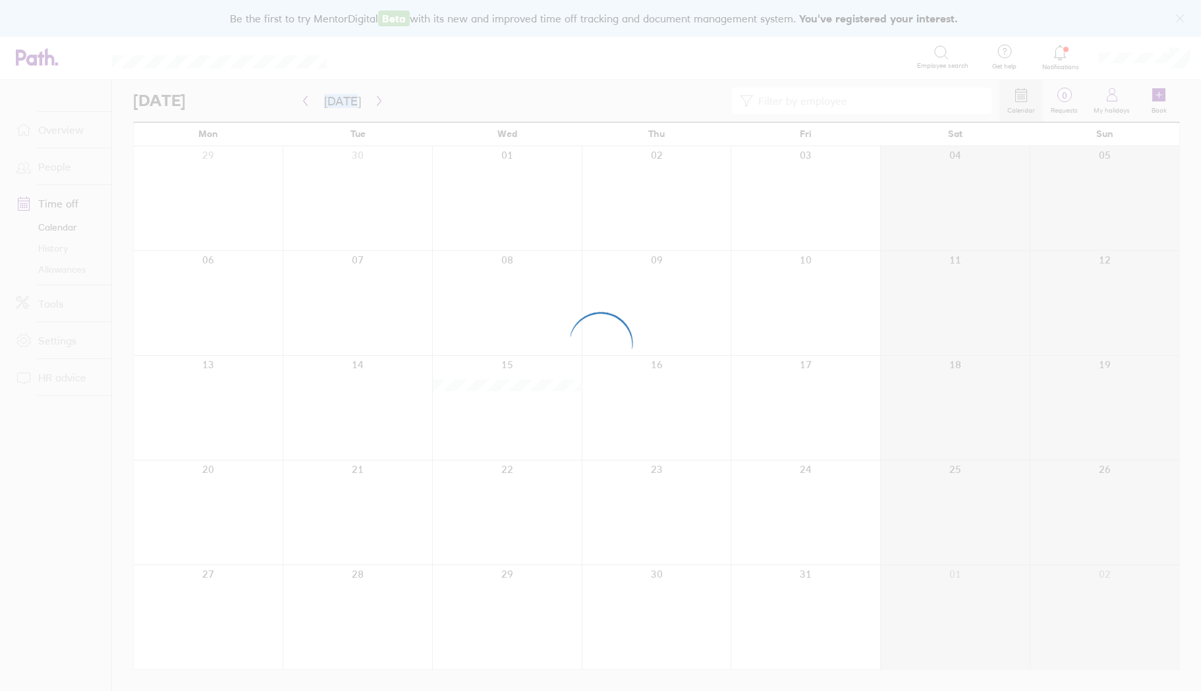
click at [380, 101] on div at bounding box center [600, 345] width 1201 height 691
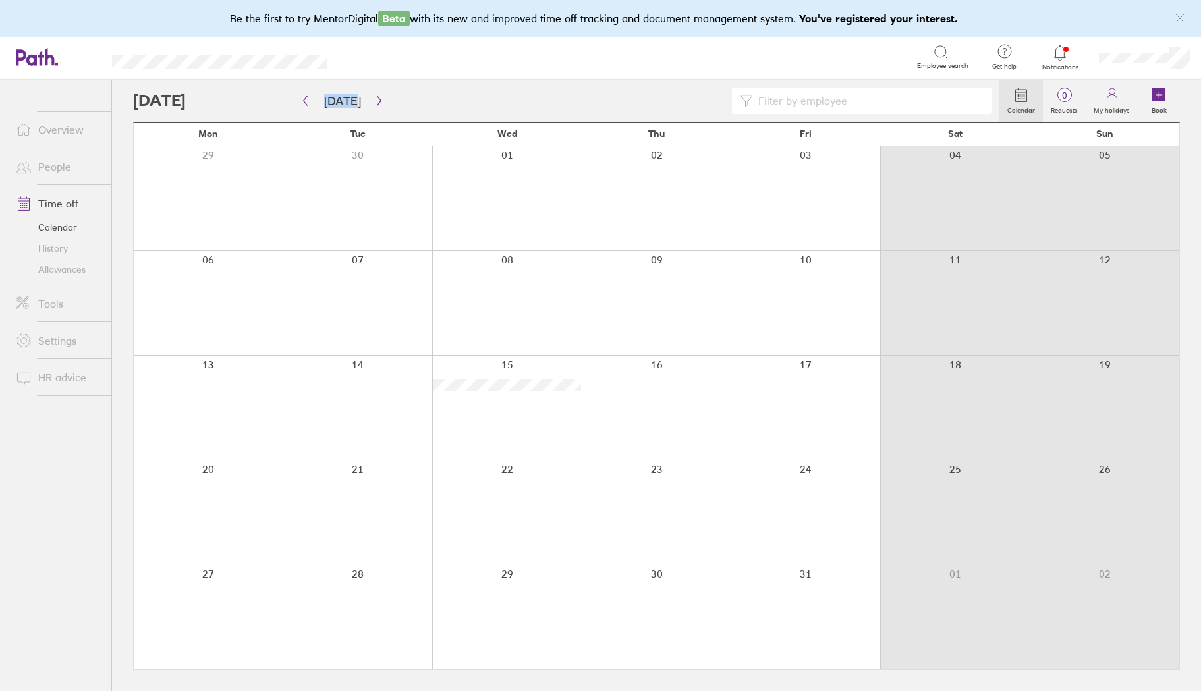
click at [377, 102] on icon "button" at bounding box center [379, 101] width 10 height 11
click at [305, 104] on icon "button" at bounding box center [305, 101] width 10 height 11
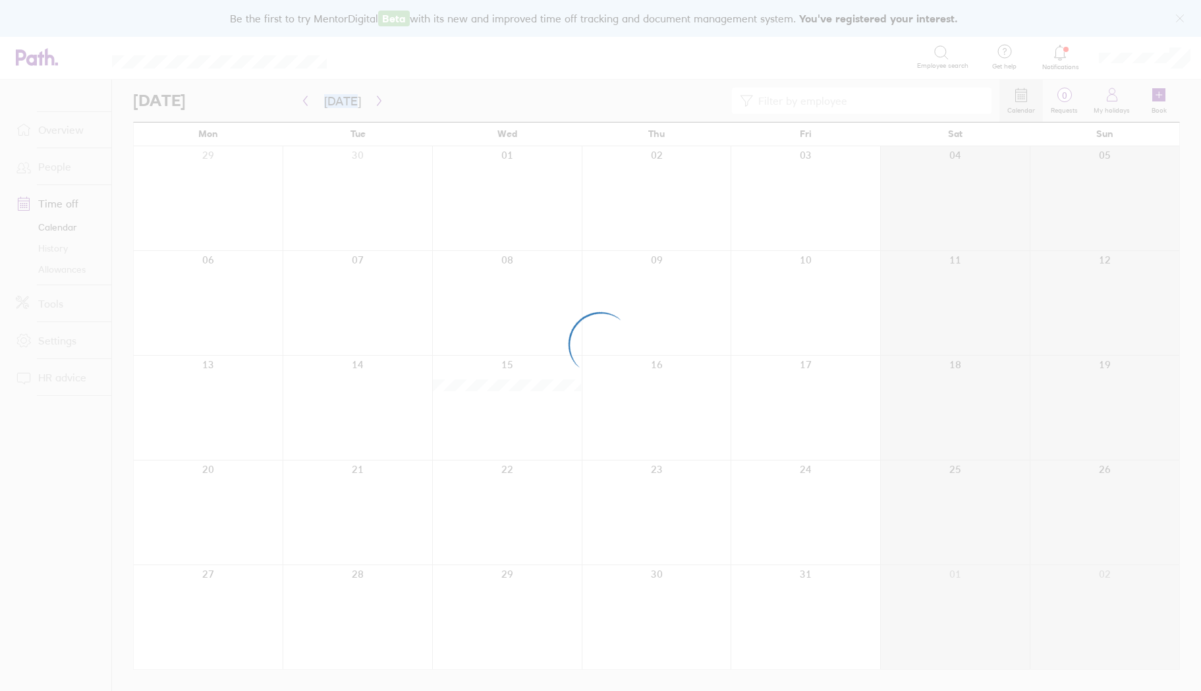
click at [305, 104] on div at bounding box center [600, 345] width 1201 height 691
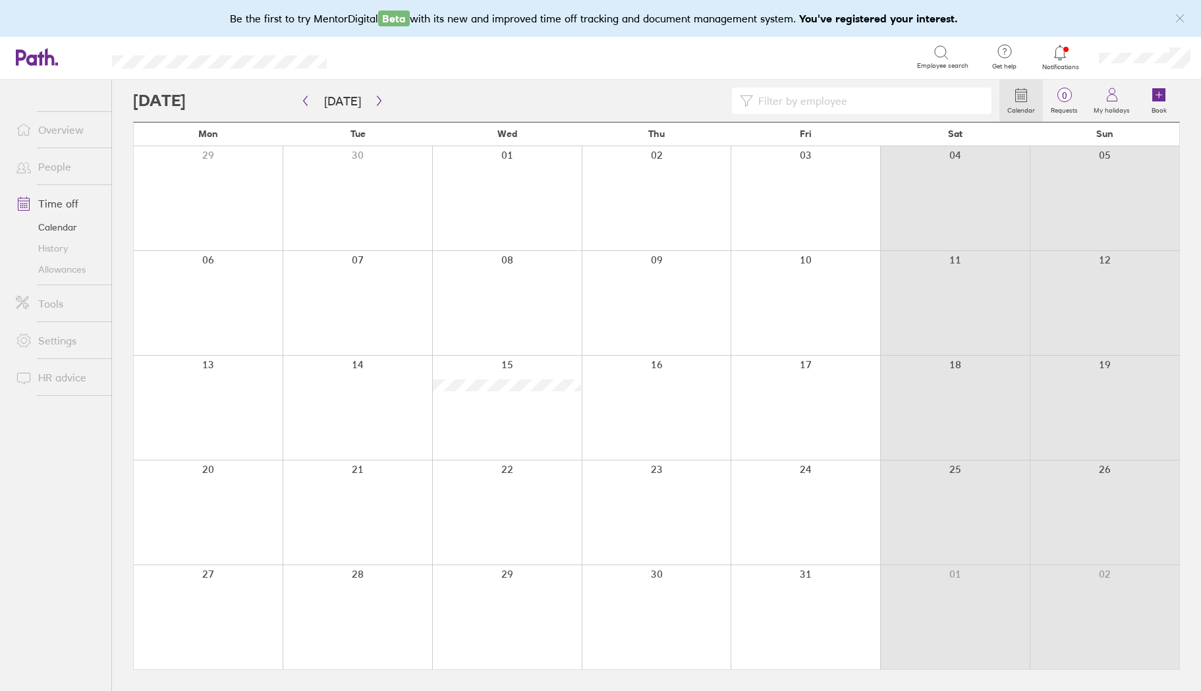
click at [305, 104] on icon "button" at bounding box center [305, 101] width 10 height 11
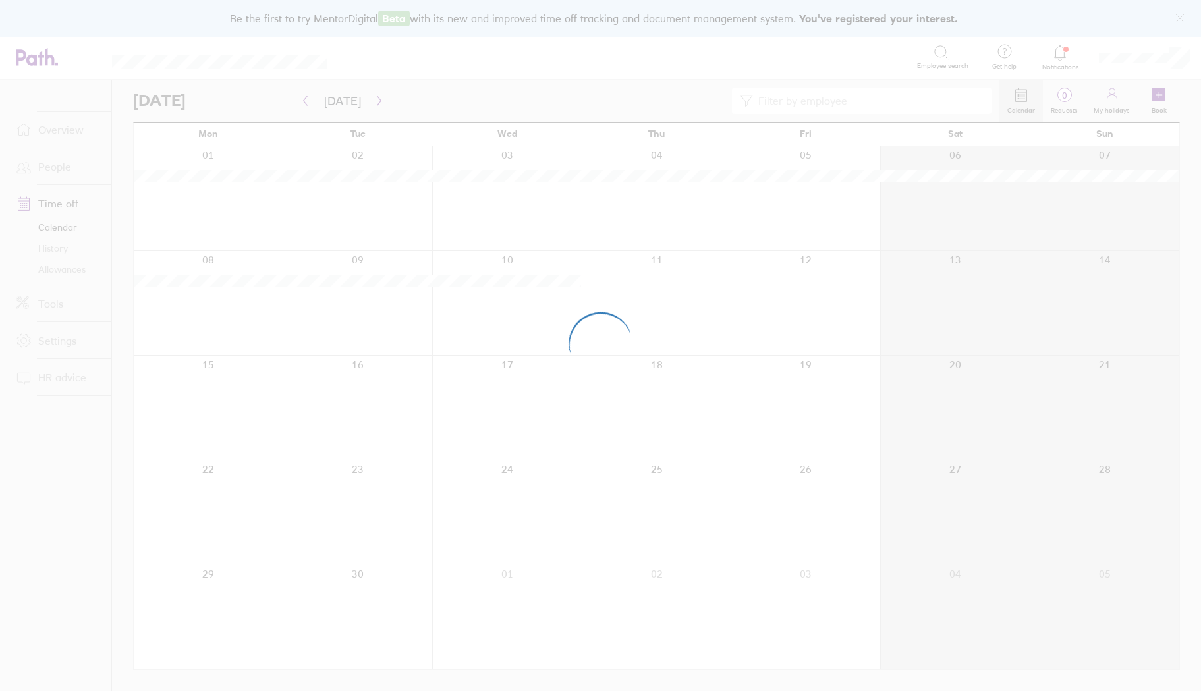
click at [1070, 62] on div at bounding box center [600, 345] width 1201 height 691
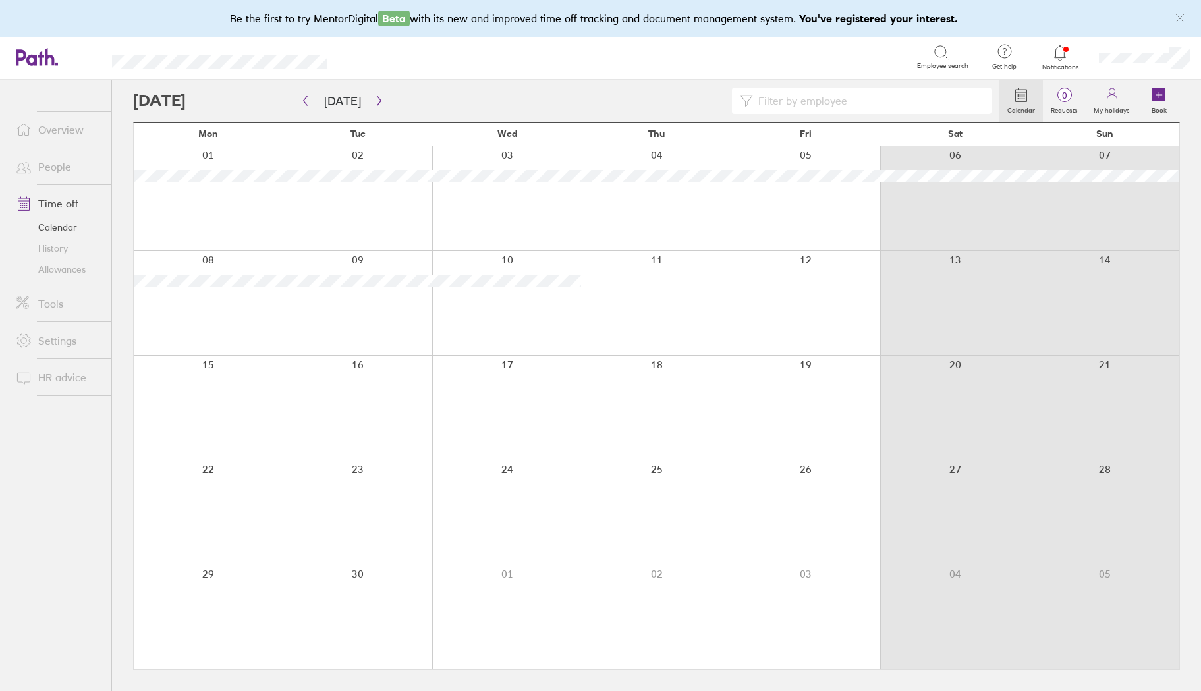
click at [1069, 61] on div at bounding box center [1060, 52] width 43 height 18
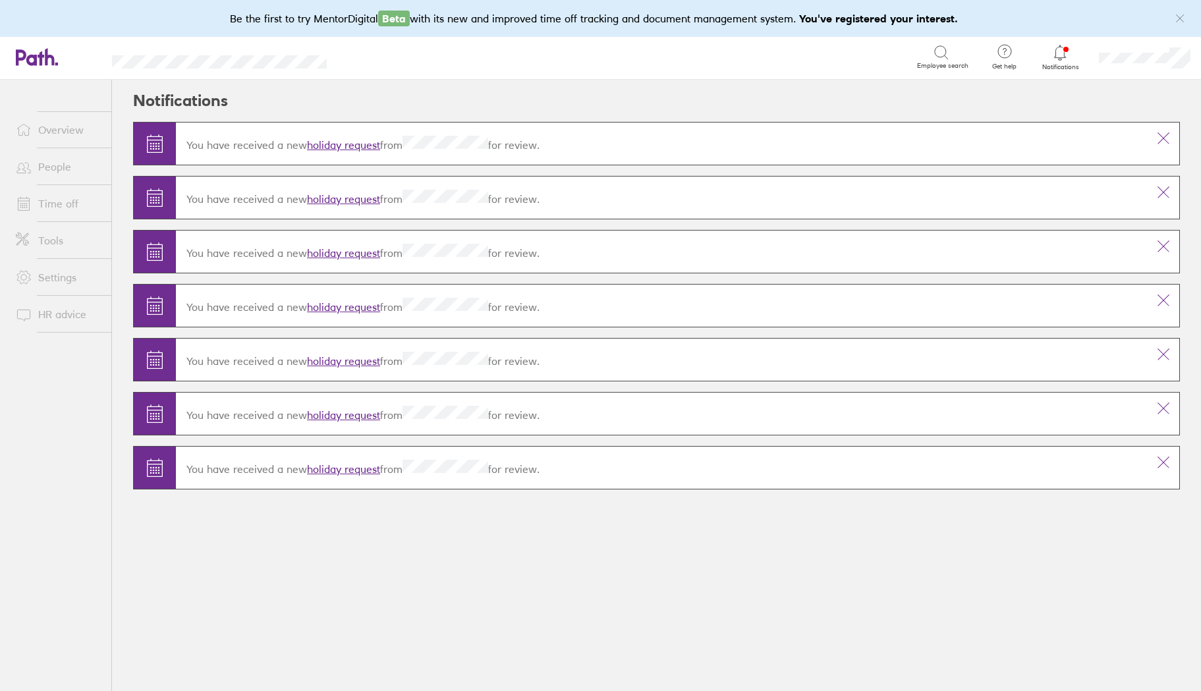
click at [335, 143] on link "holiday request" at bounding box center [343, 144] width 73 height 13
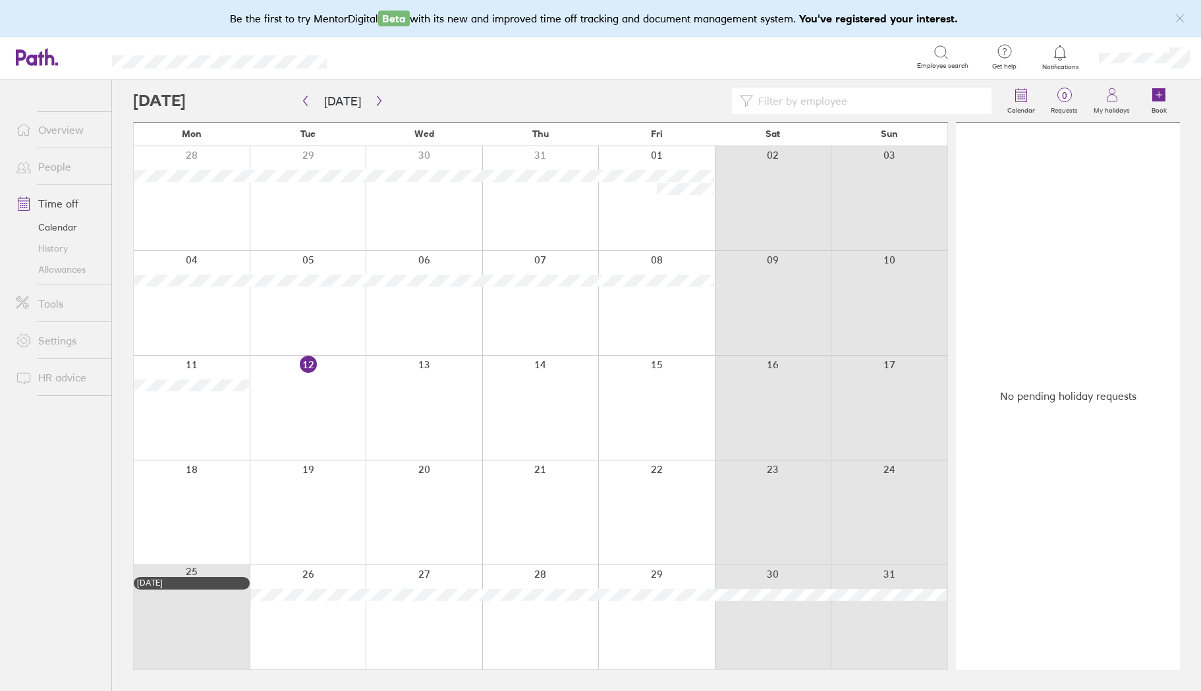
click at [1060, 52] on icon at bounding box center [1060, 53] width 16 height 16
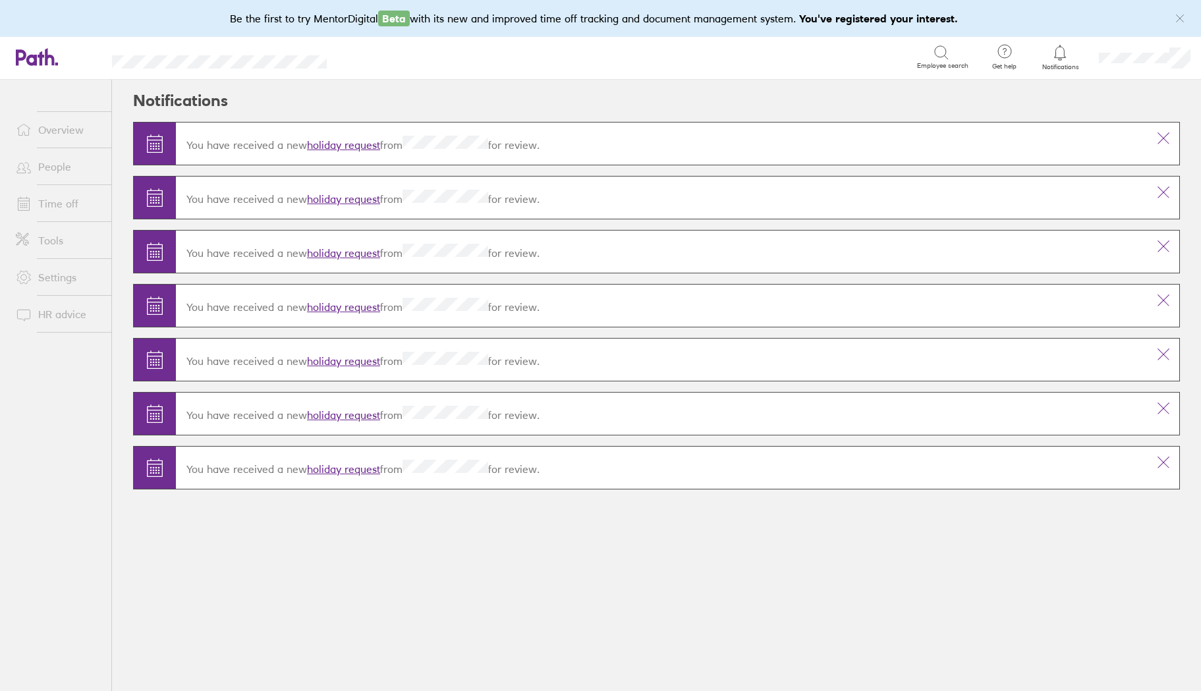
click at [346, 200] on link "holiday request" at bounding box center [343, 198] width 73 height 13
